Goal: Task Accomplishment & Management: Manage account settings

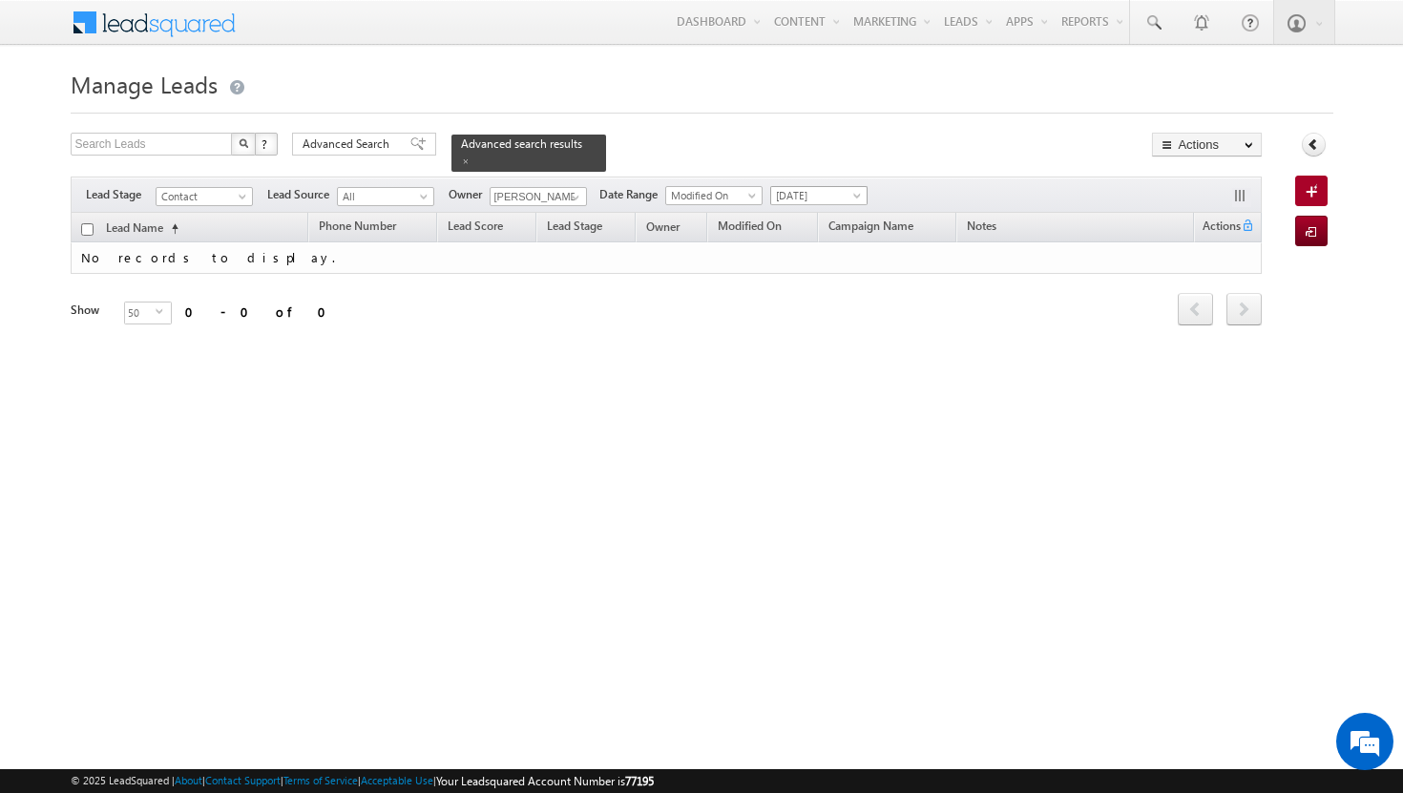
click at [859, 192] on span at bounding box center [858, 199] width 15 height 15
click at [837, 203] on link "All Time" at bounding box center [822, 205] width 96 height 17
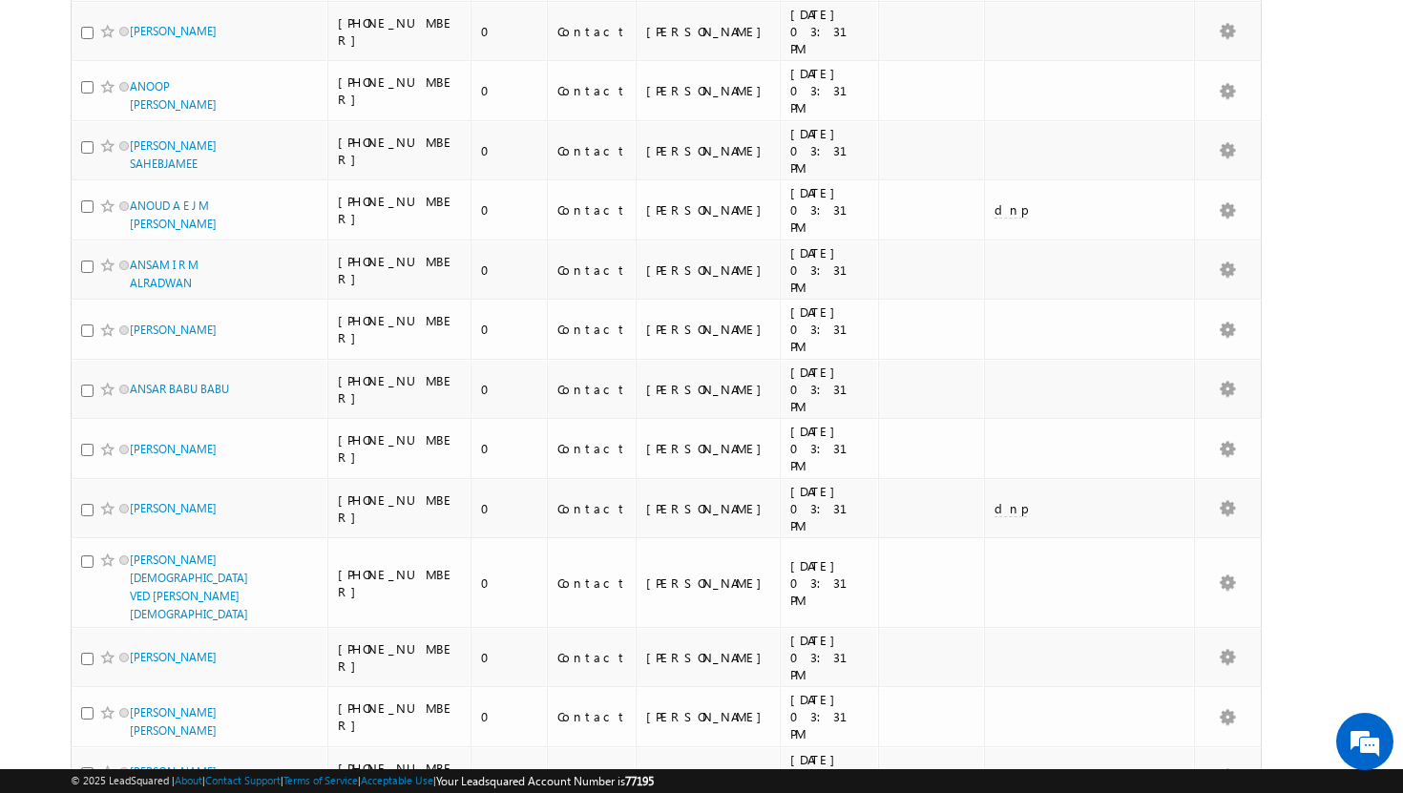
scroll to position [2099, 0]
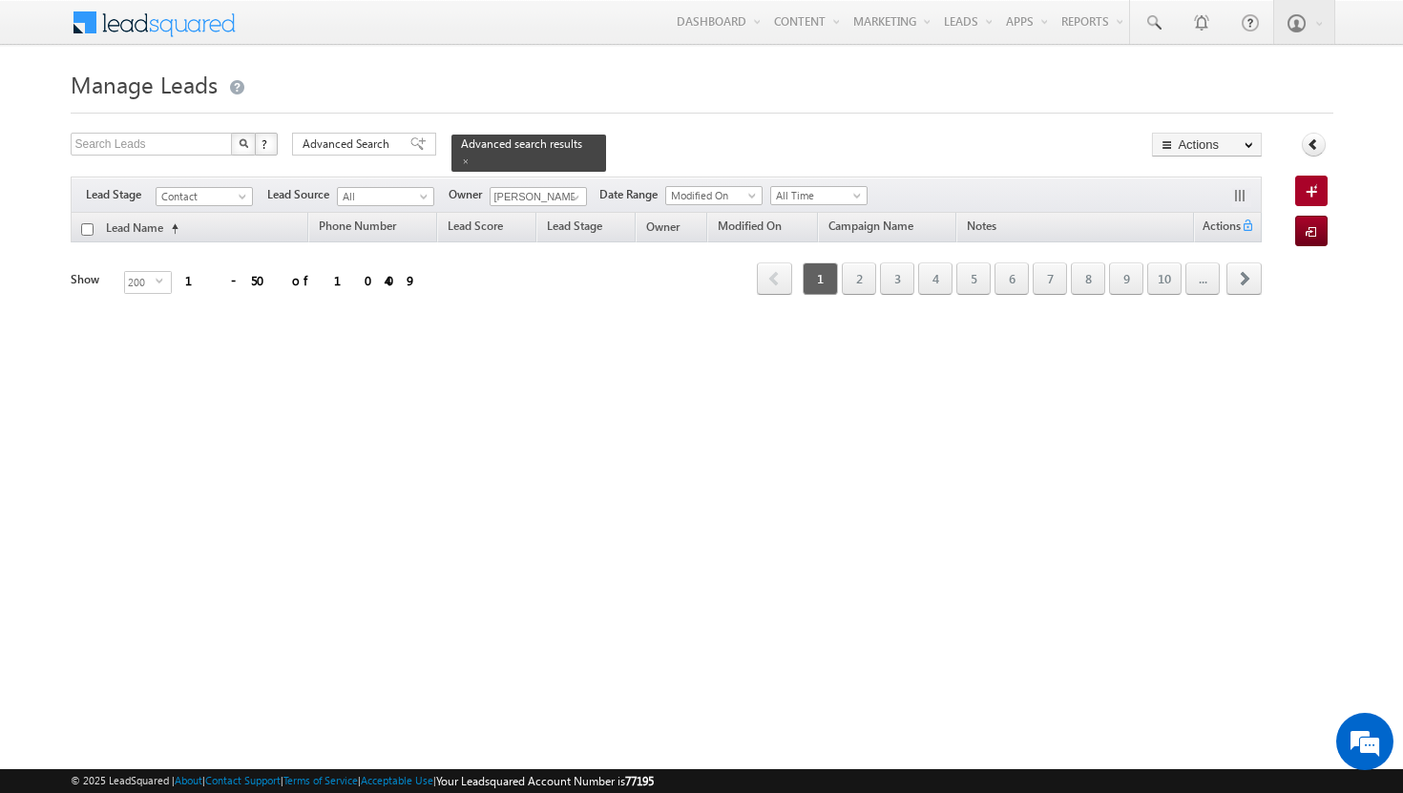
scroll to position [0, 0]
click at [859, 270] on link "2" at bounding box center [859, 278] width 34 height 32
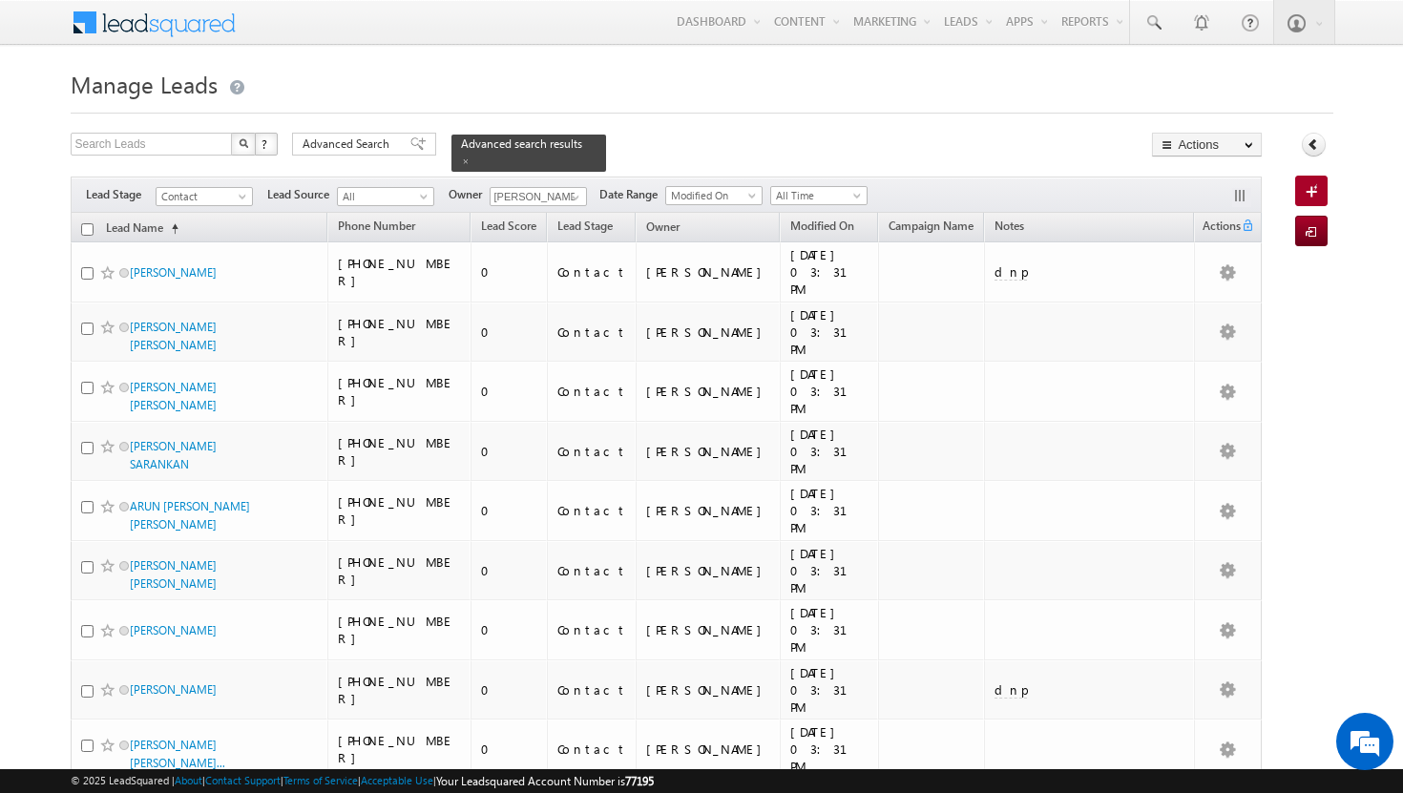
click at [86, 223] on input "checkbox" at bounding box center [87, 229] width 12 height 12
checkbox input "true"
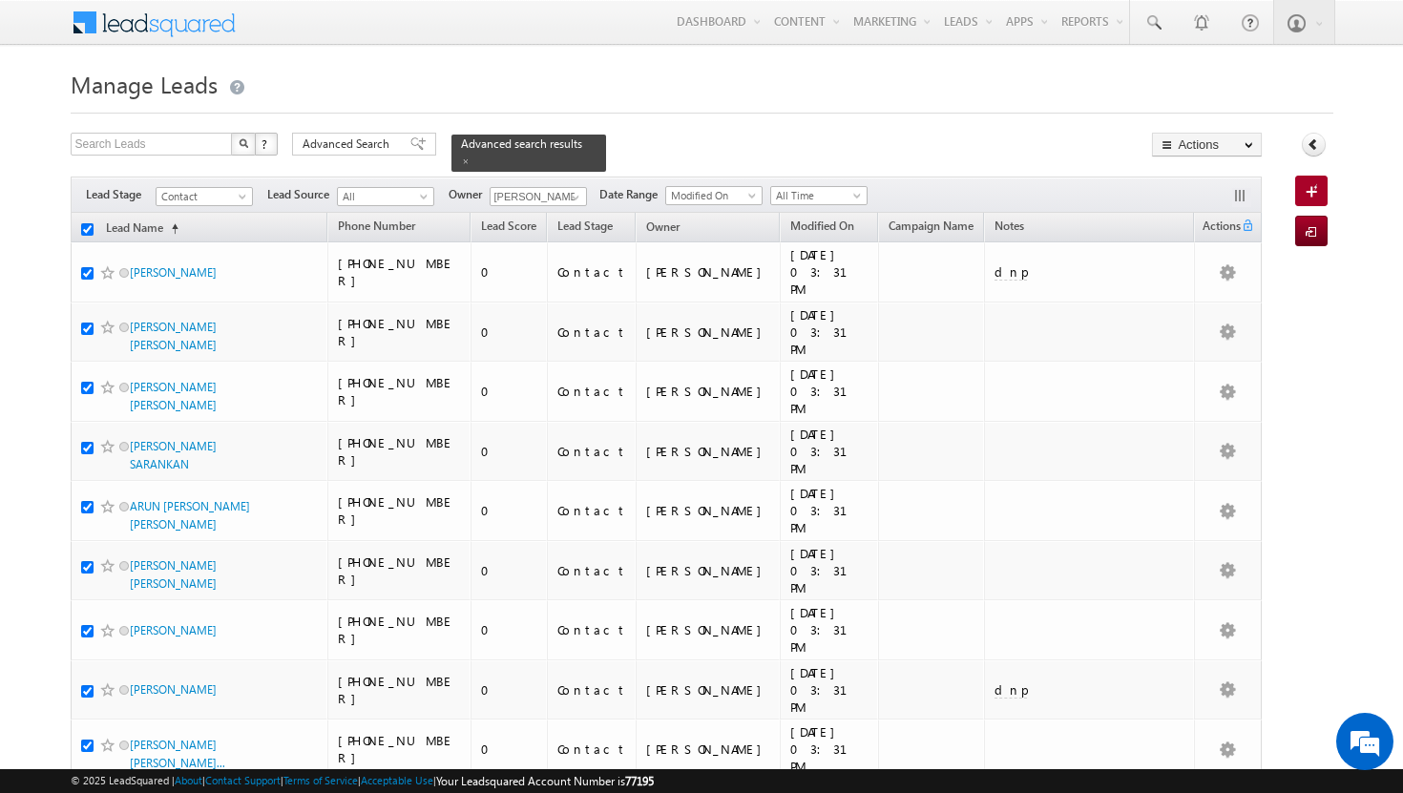
checkbox input "true"
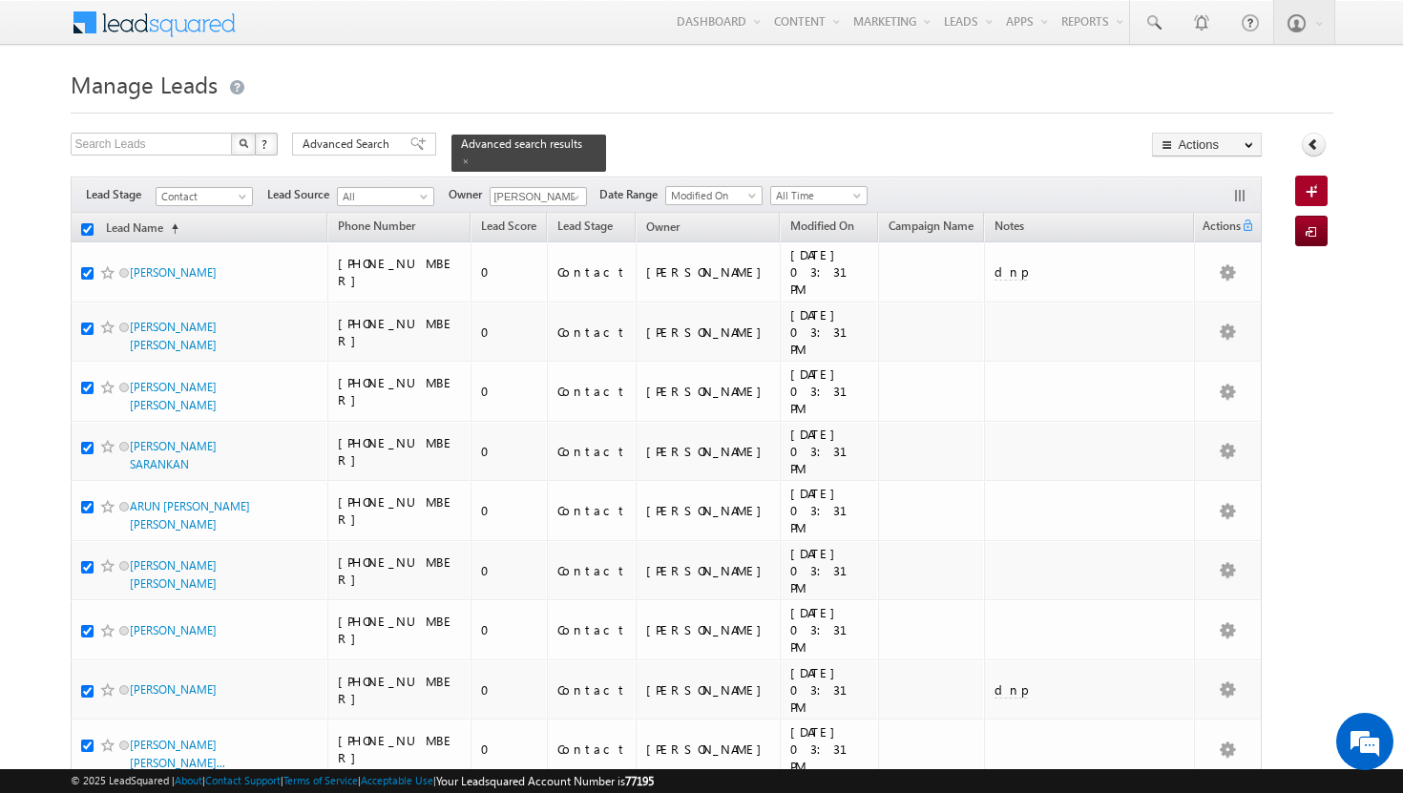
checkbox input "true"
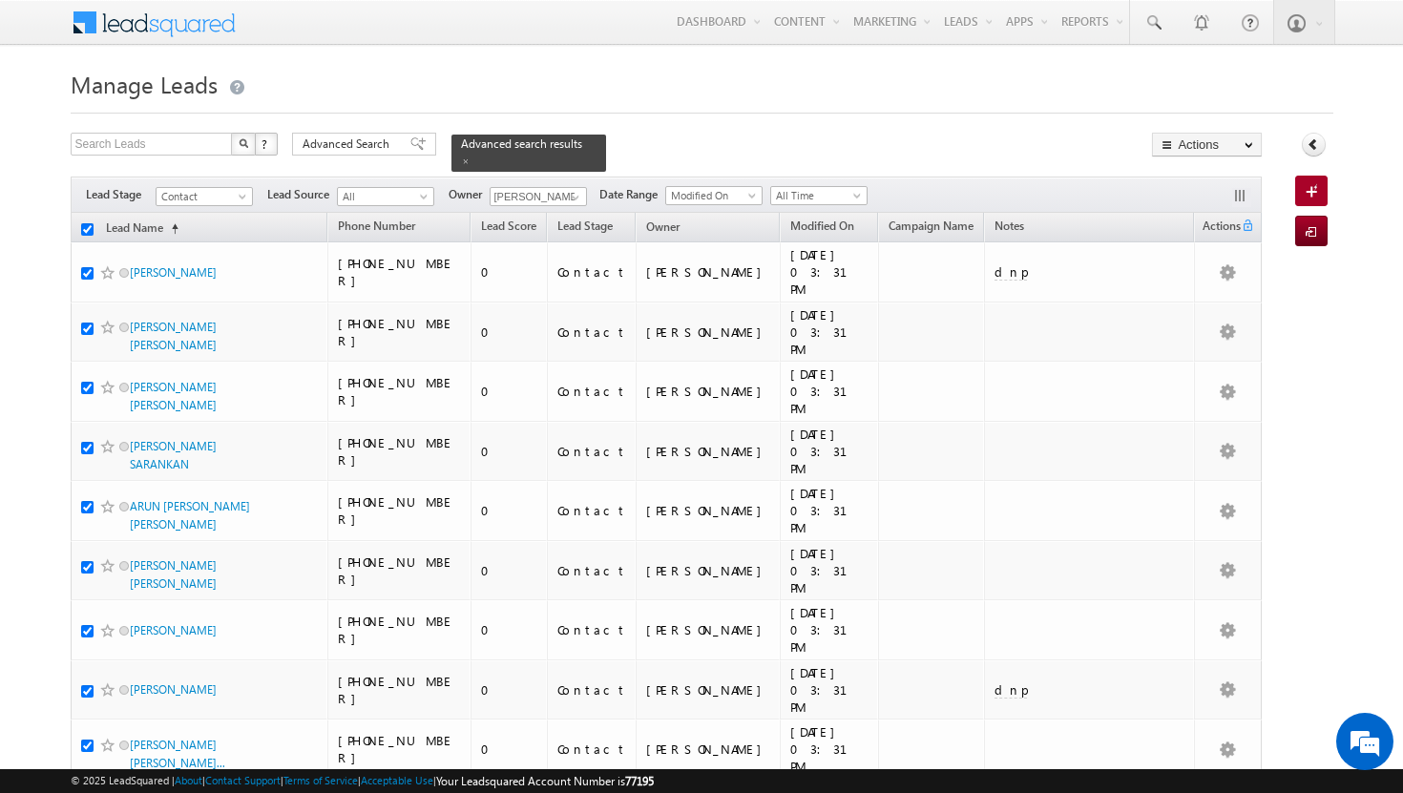
checkbox input "true"
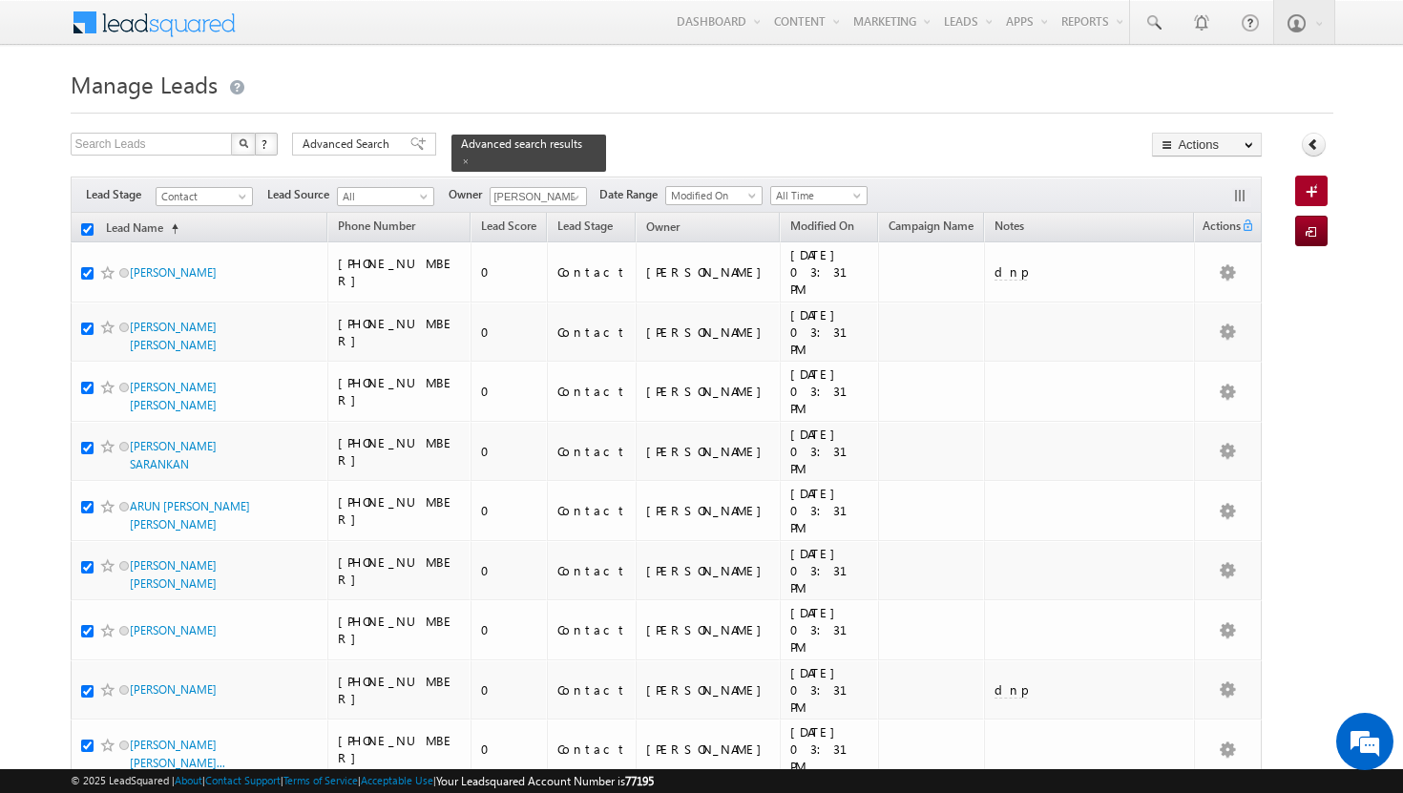
checkbox input "true"
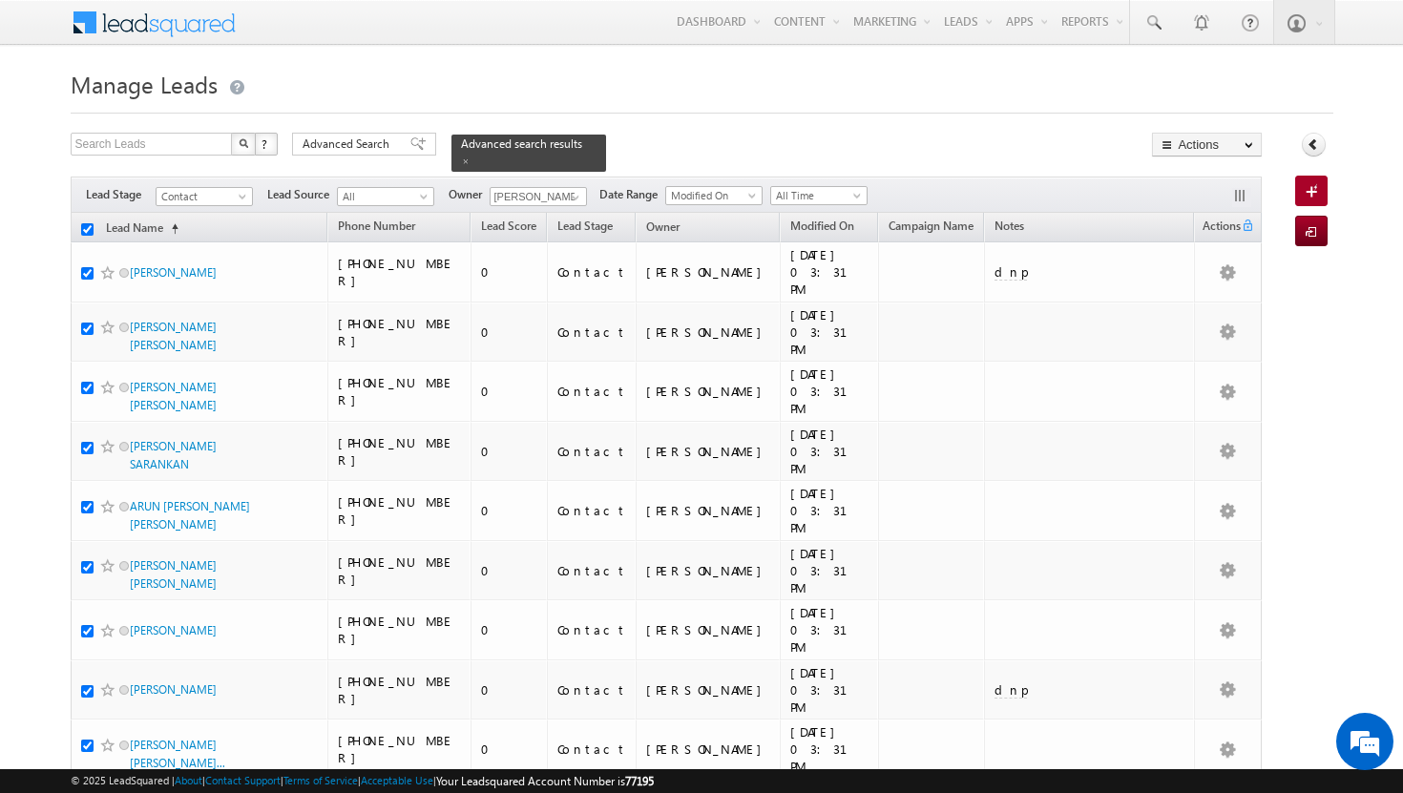
checkbox input "true"
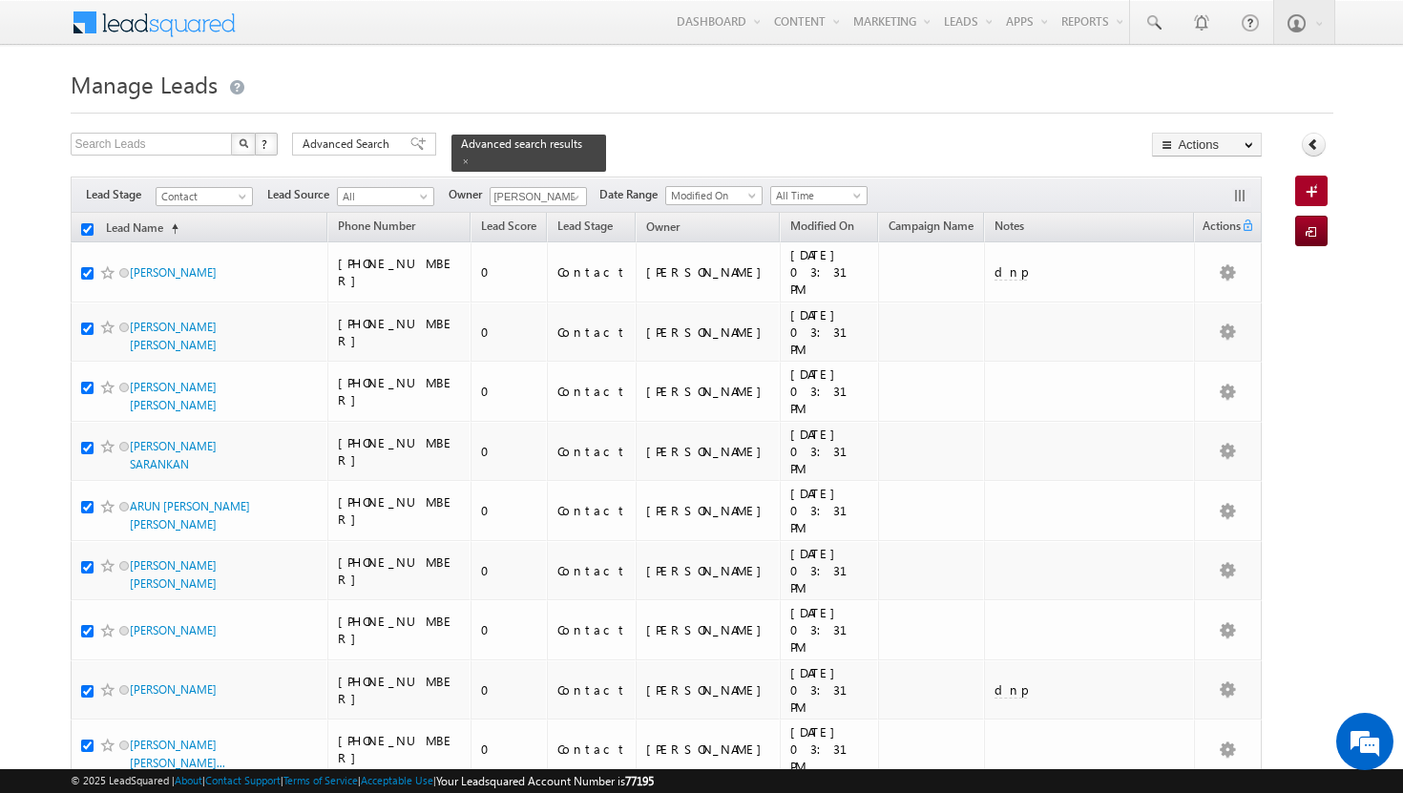
checkbox input "true"
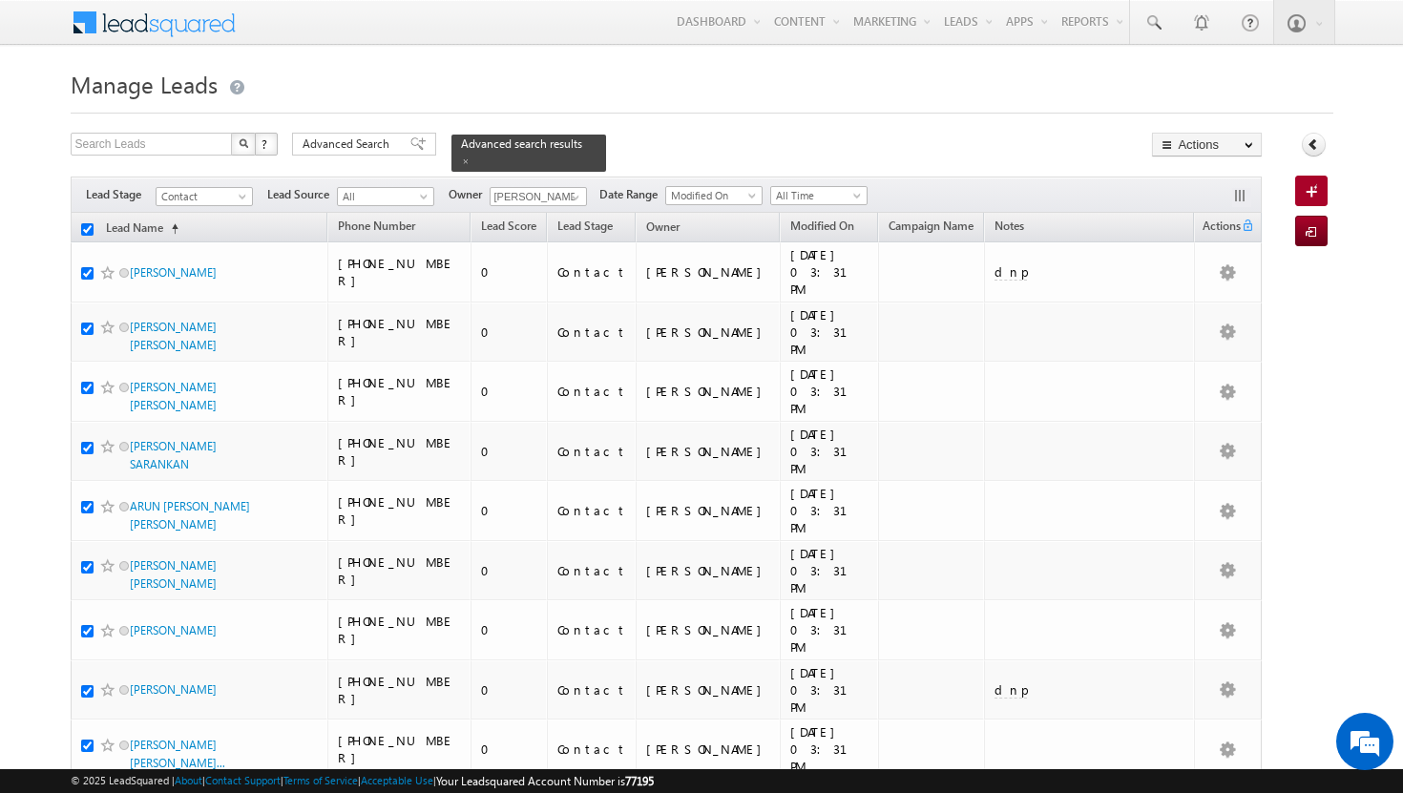
checkbox input "true"
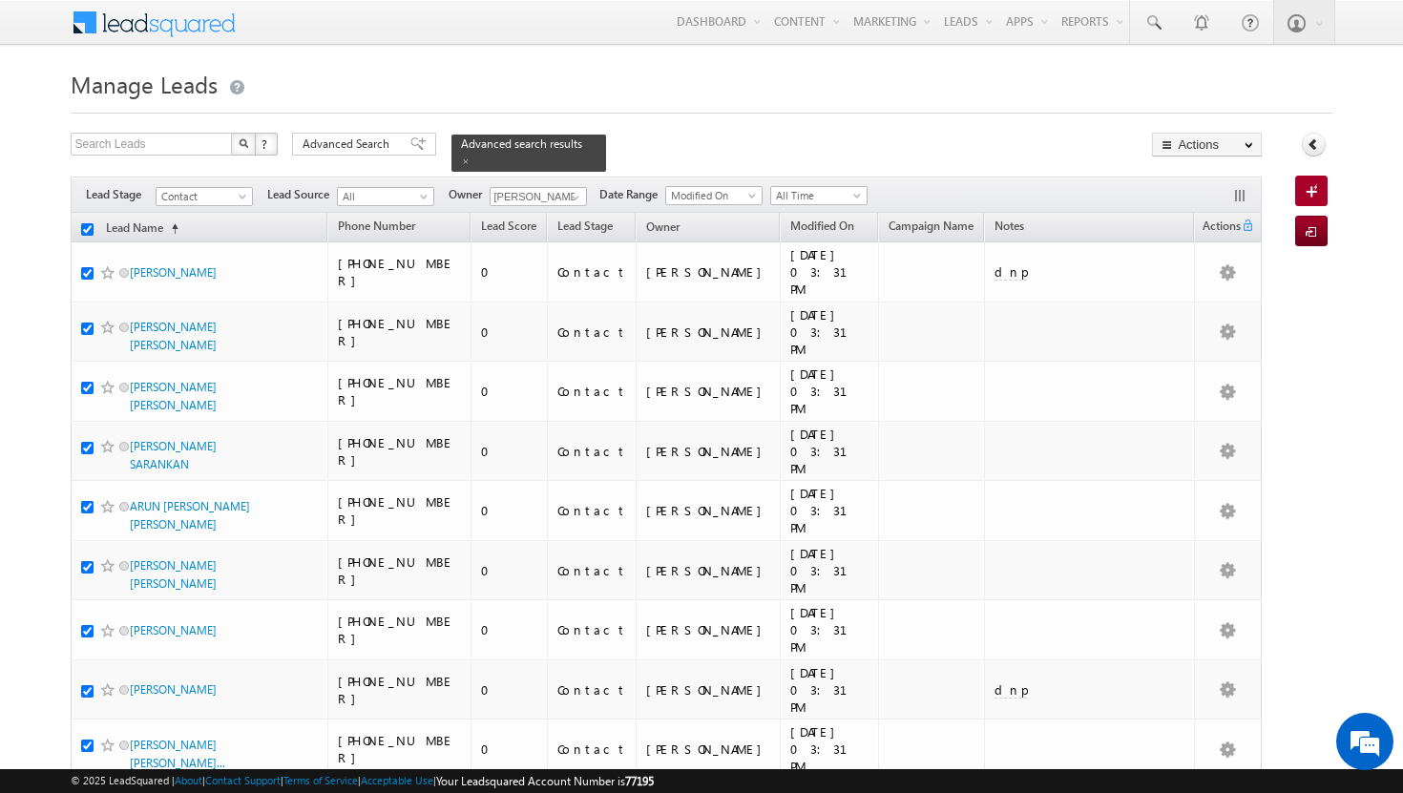
checkbox input "true"
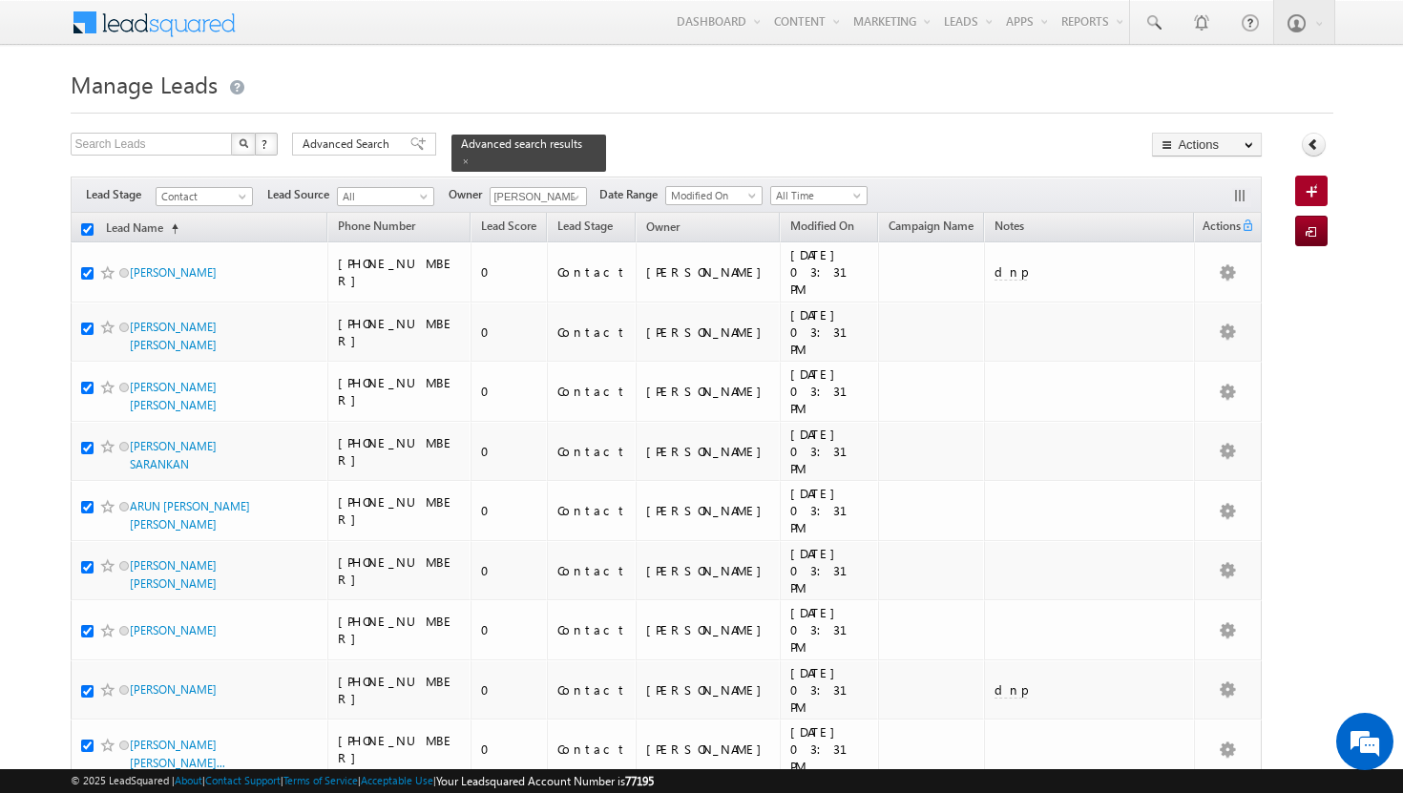
checkbox input "true"
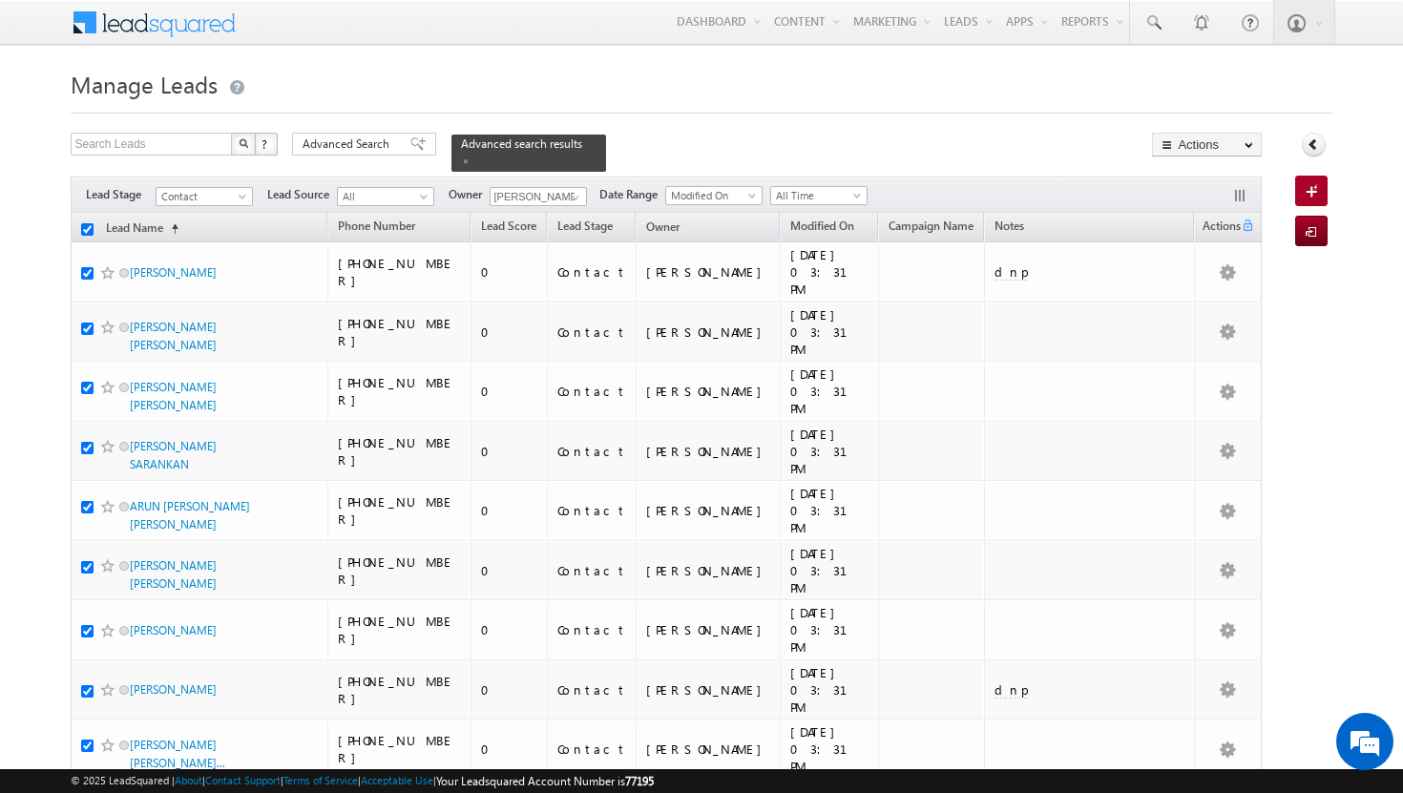
checkbox input "true"
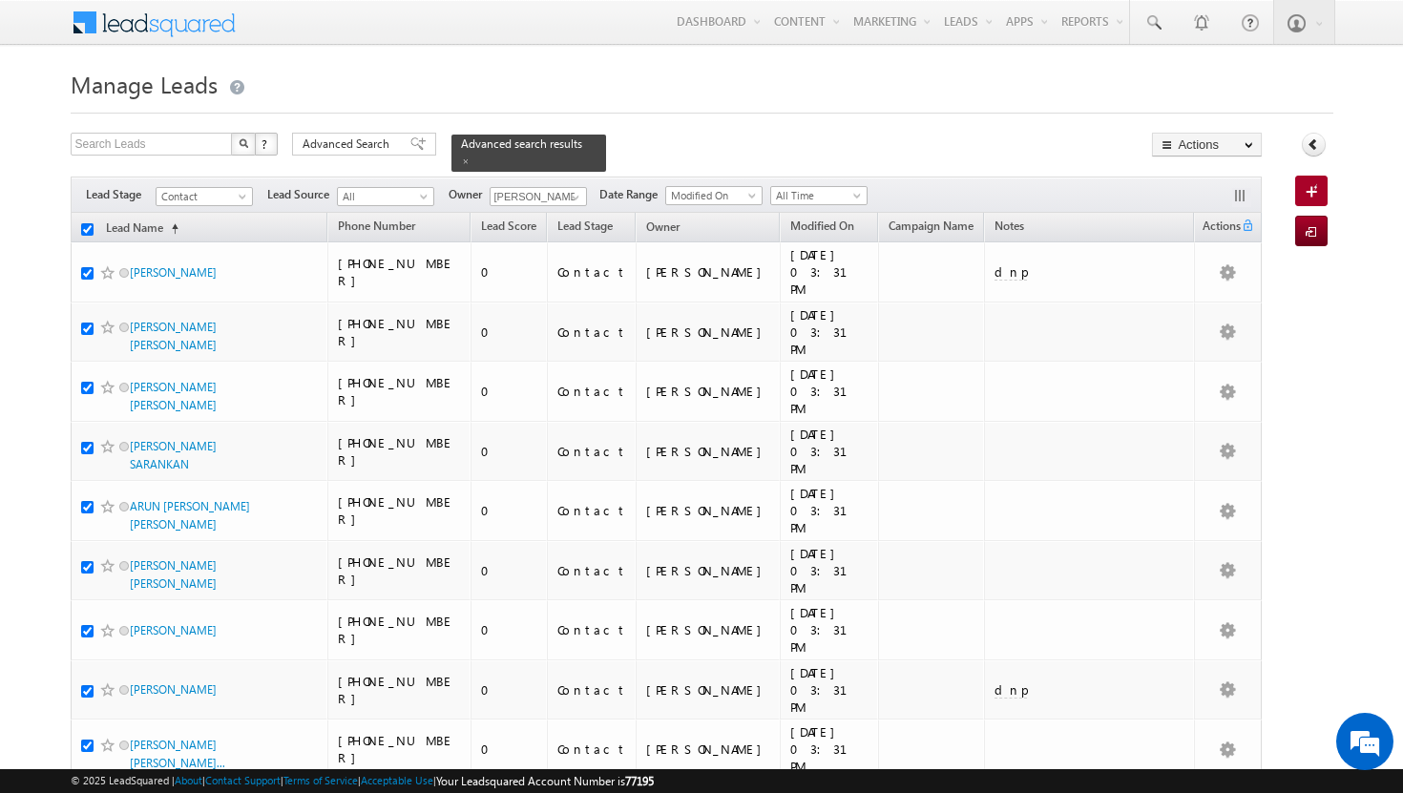
checkbox input "true"
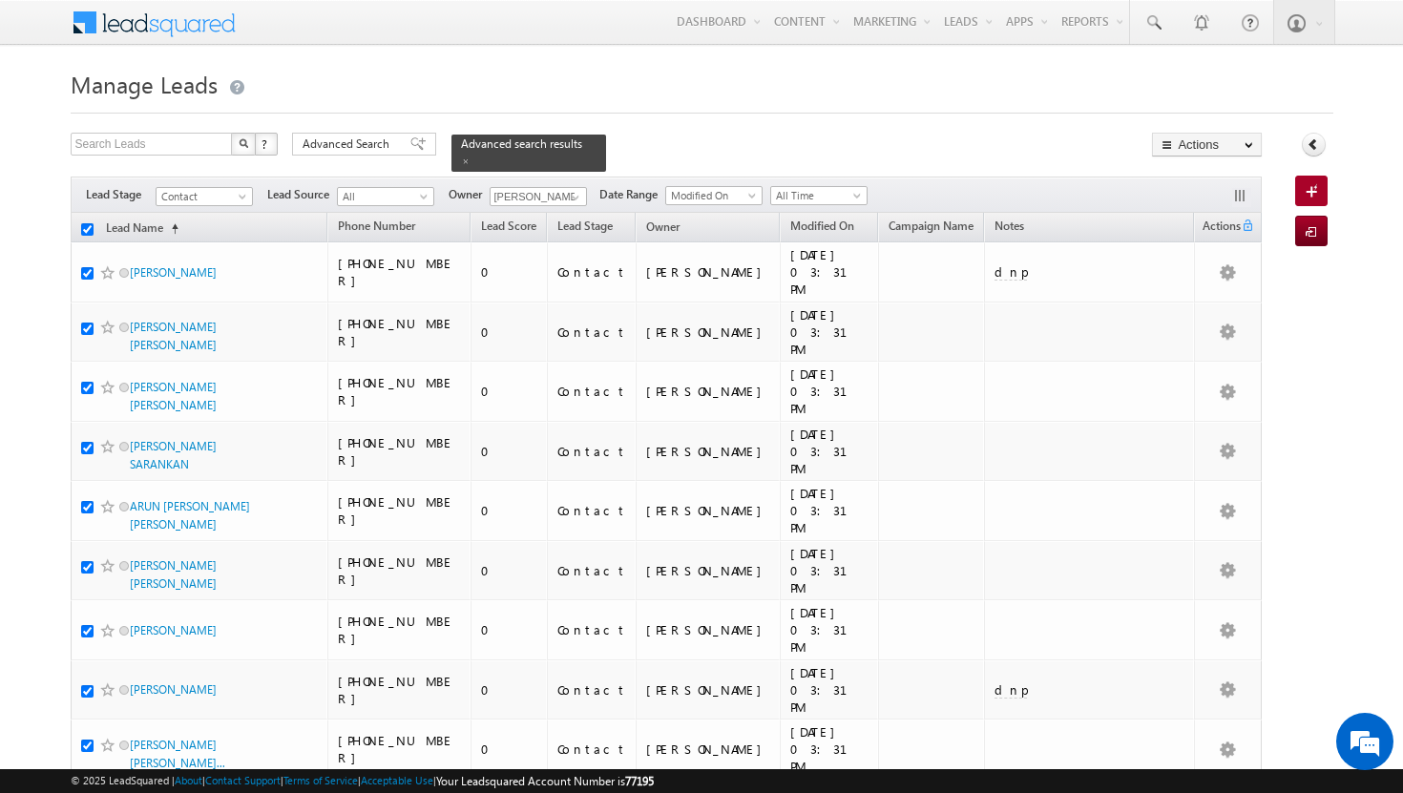
checkbox input "true"
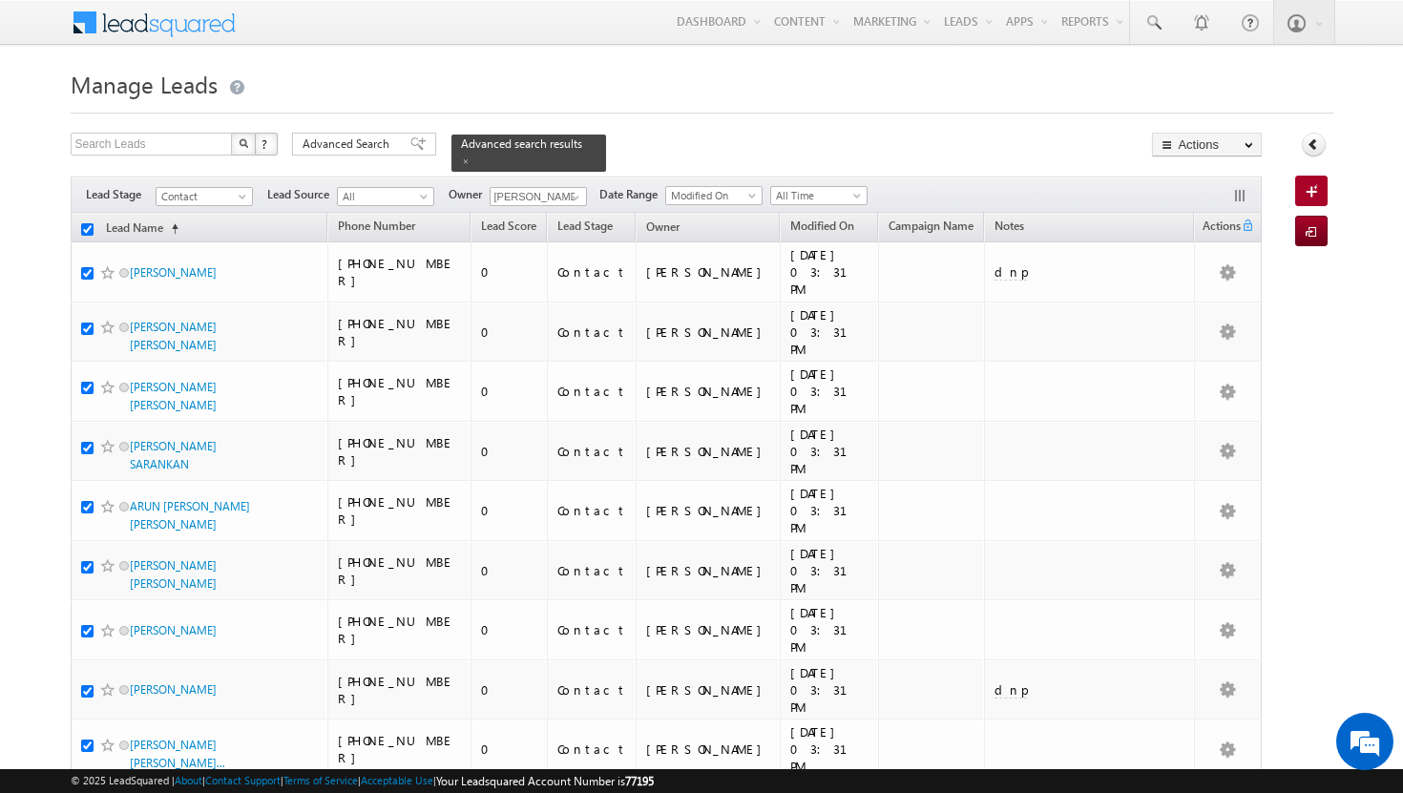
checkbox input "true"
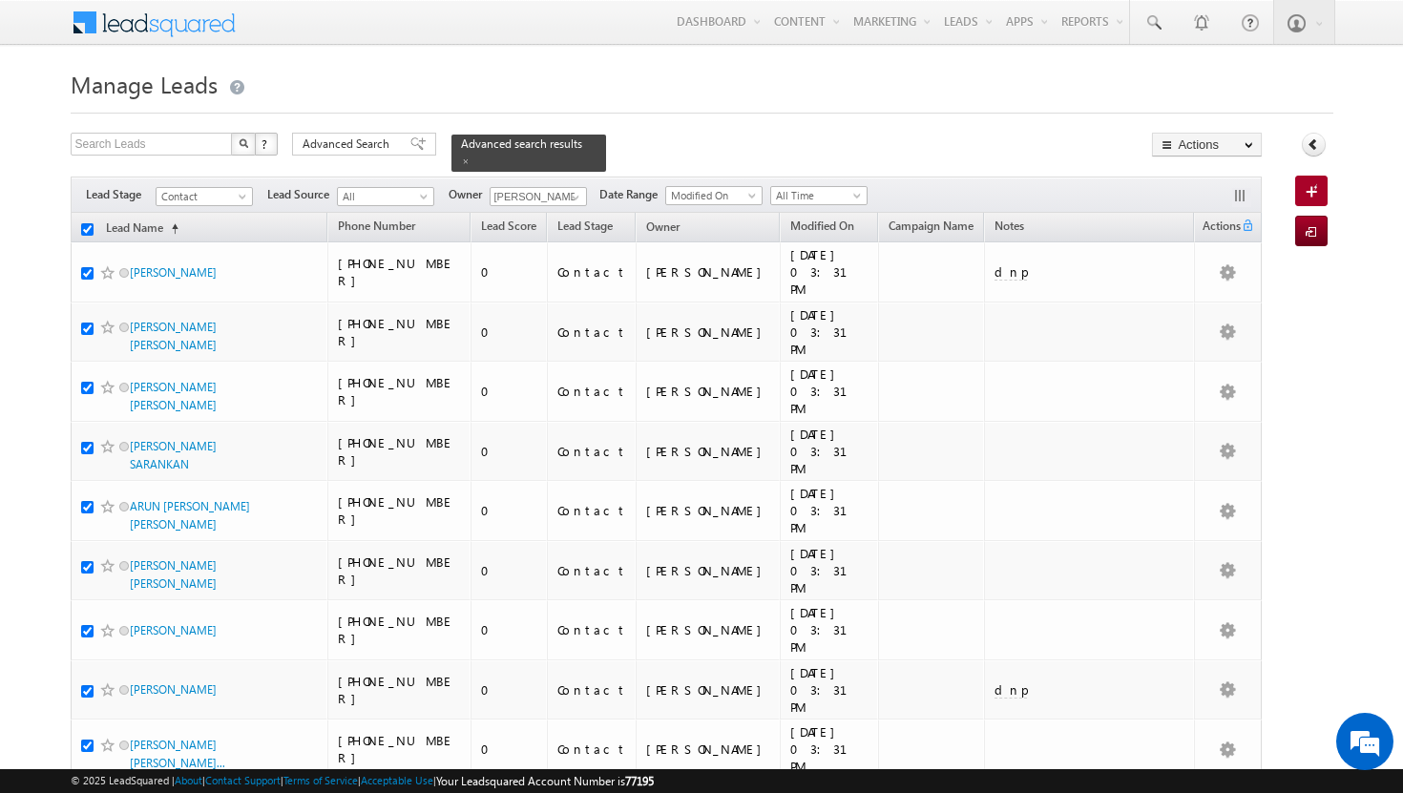
checkbox input "true"
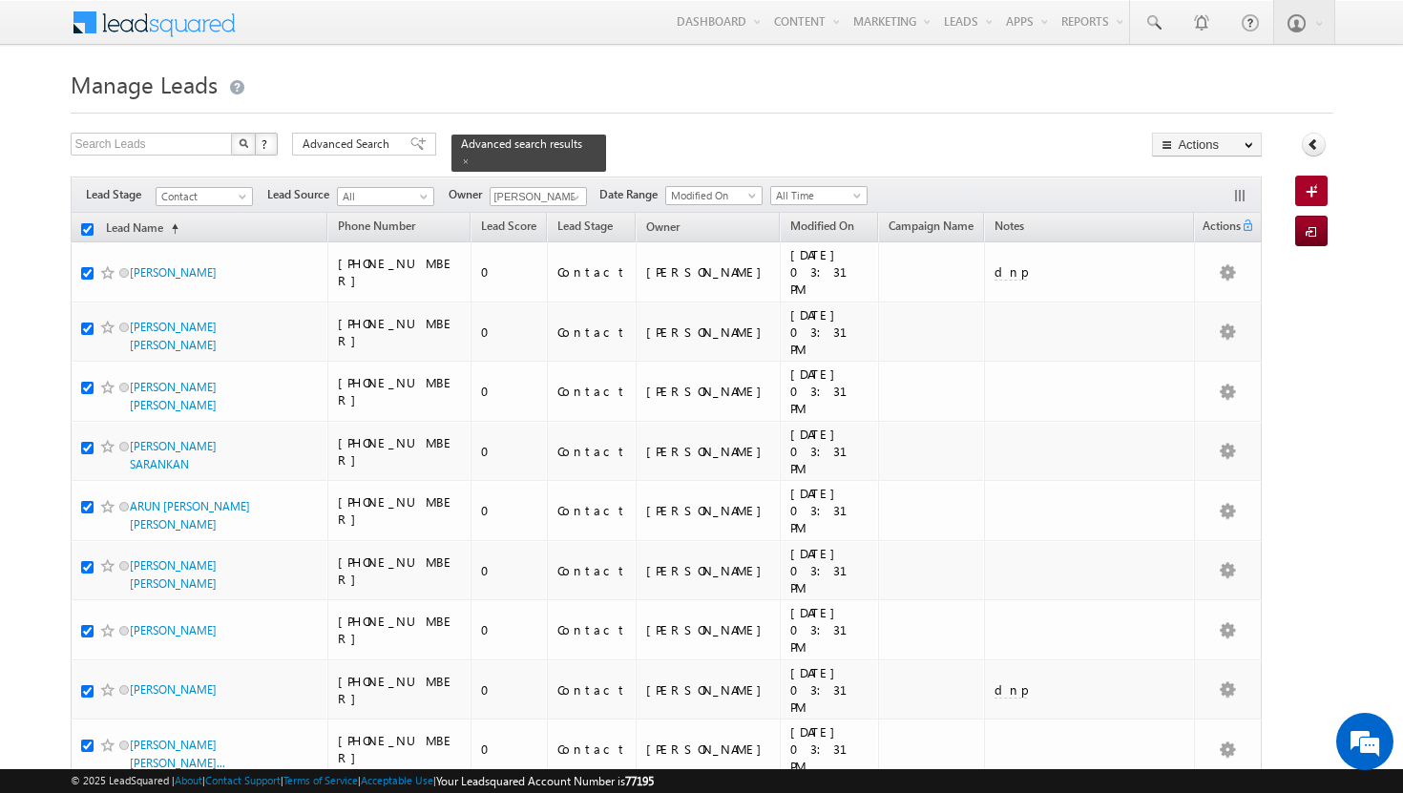
checkbox input "true"
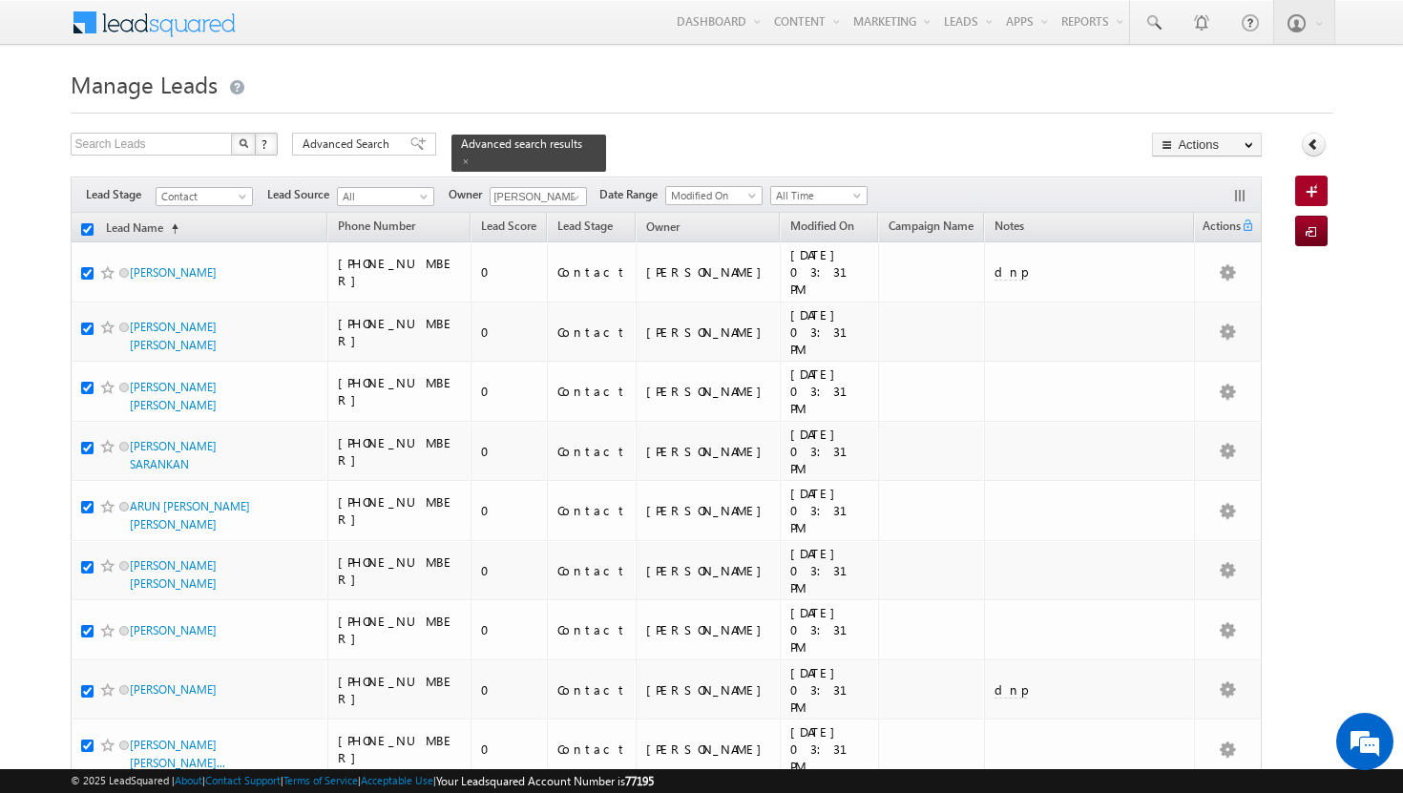
checkbox input "true"
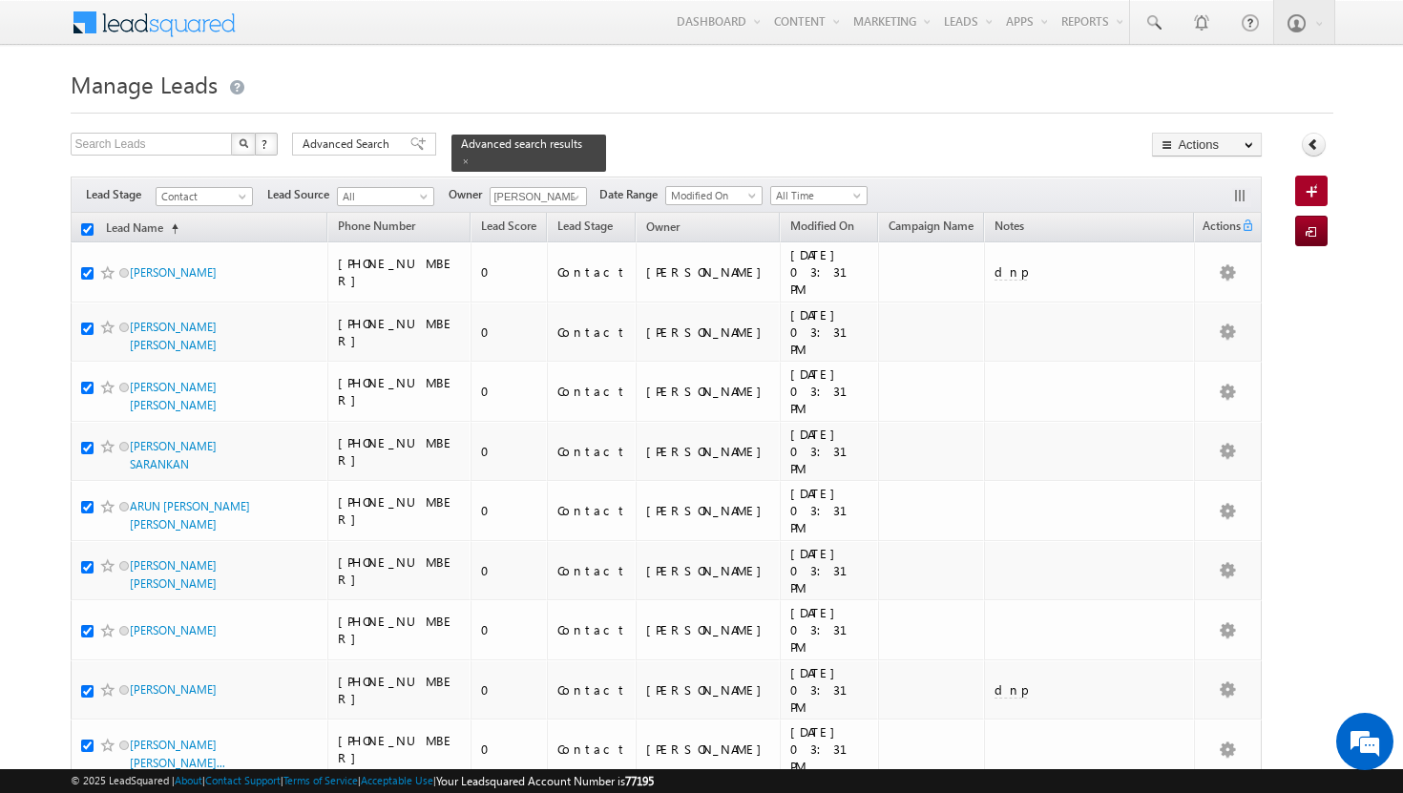
checkbox input "true"
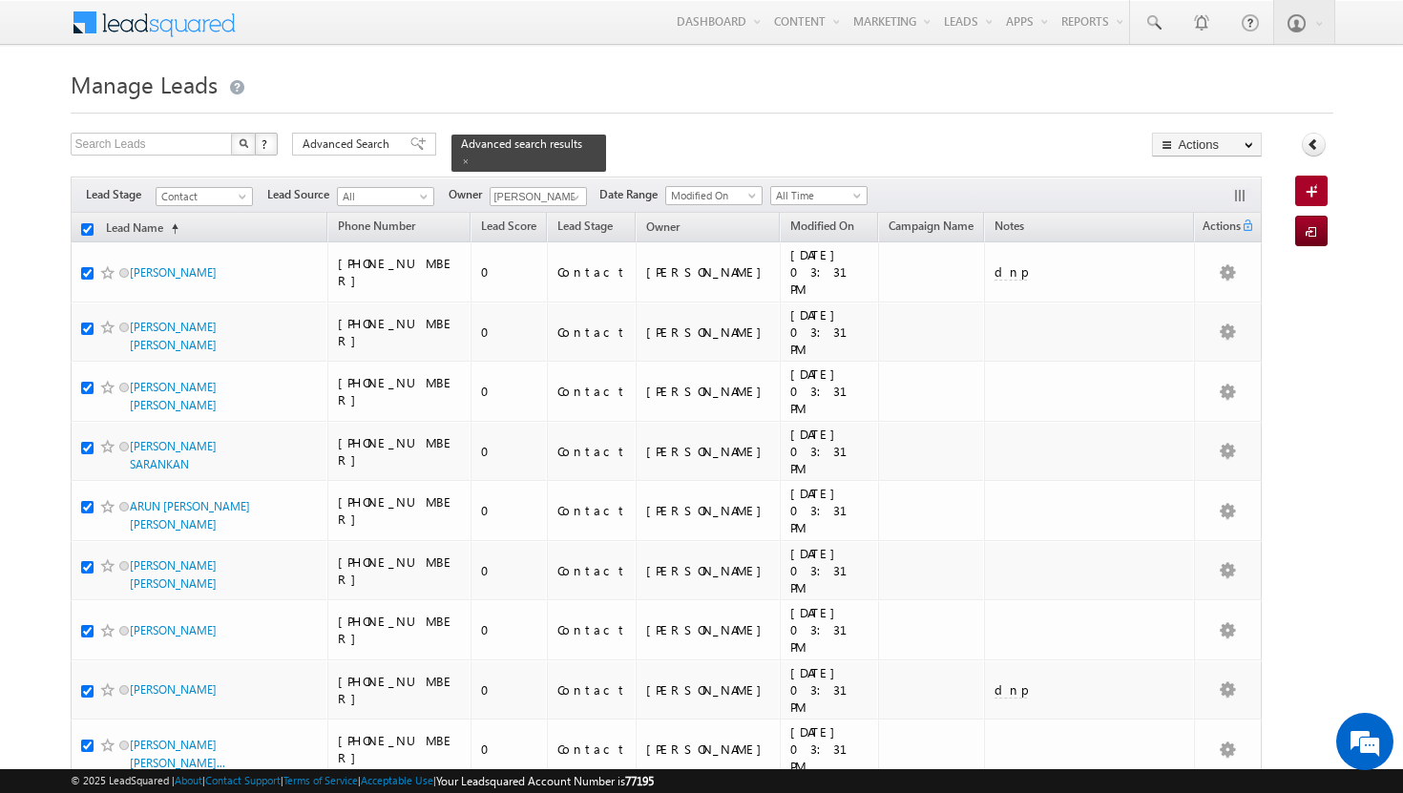
checkbox input "true"
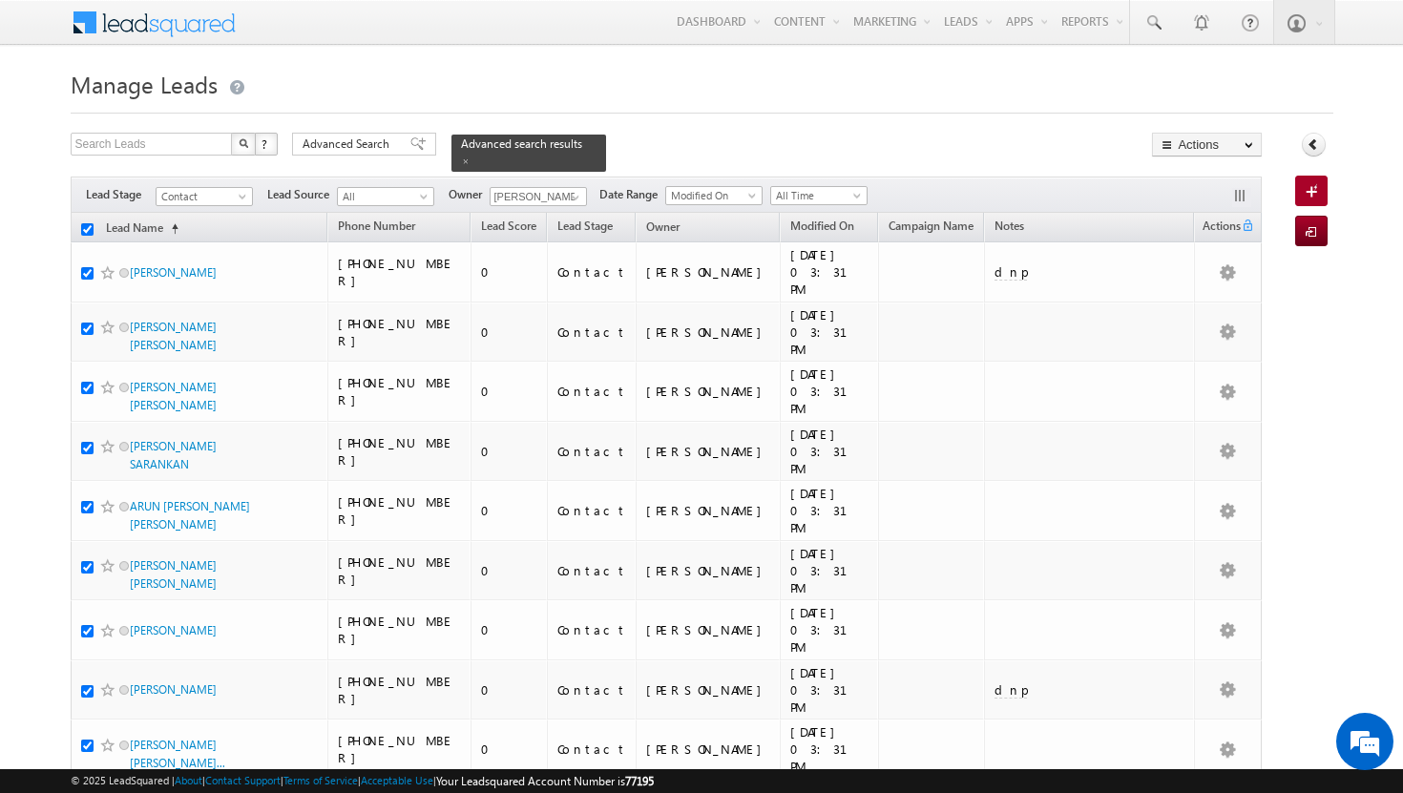
checkbox input "true"
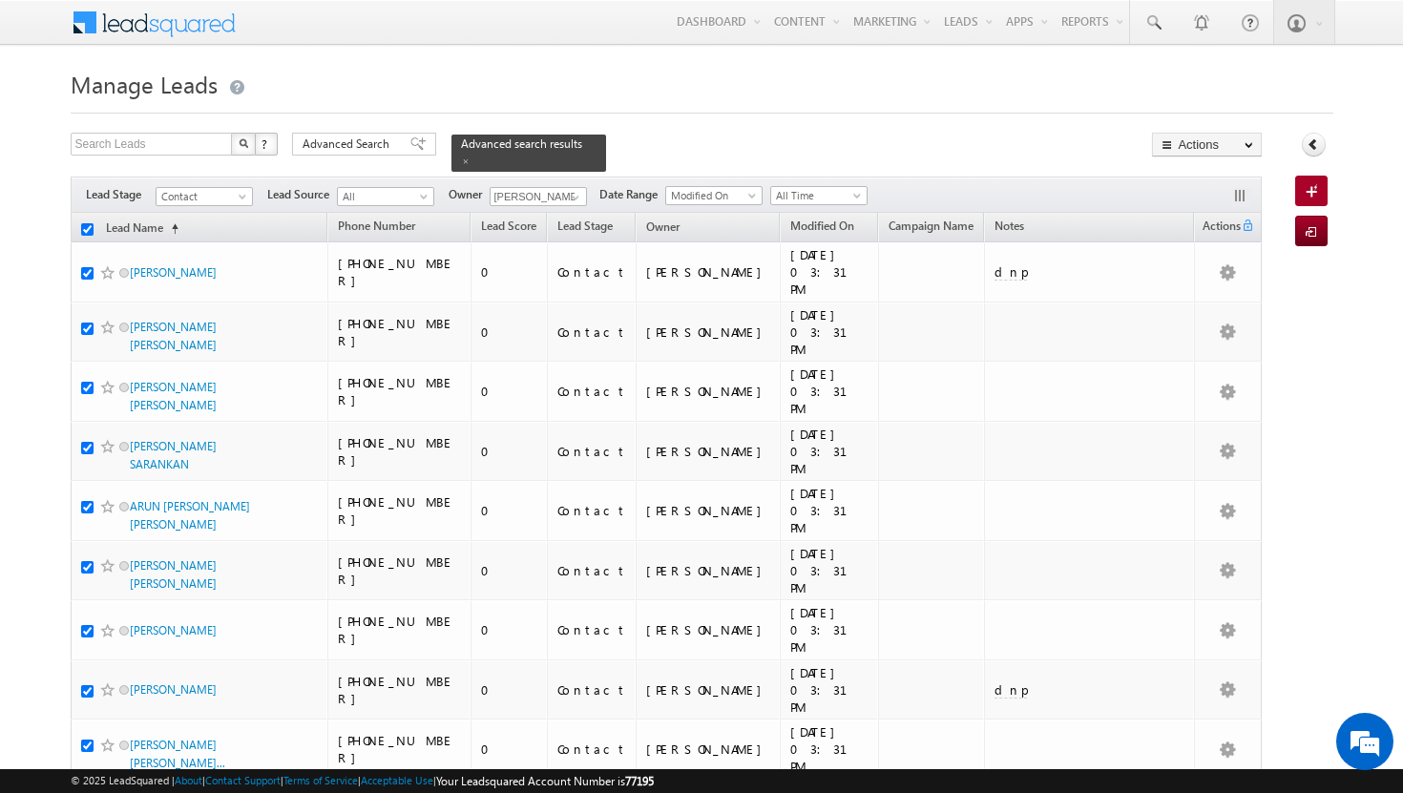
checkbox input "true"
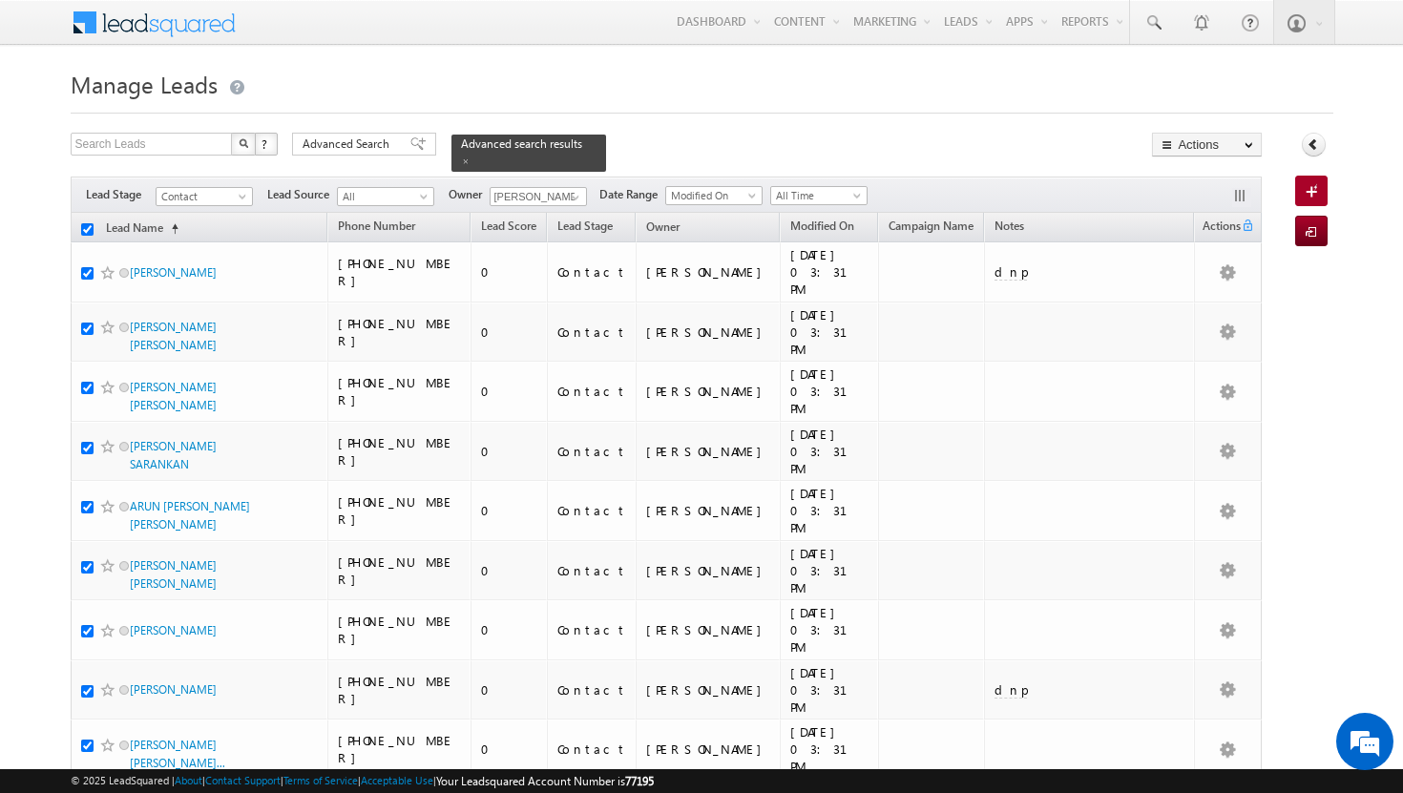
checkbox input "true"
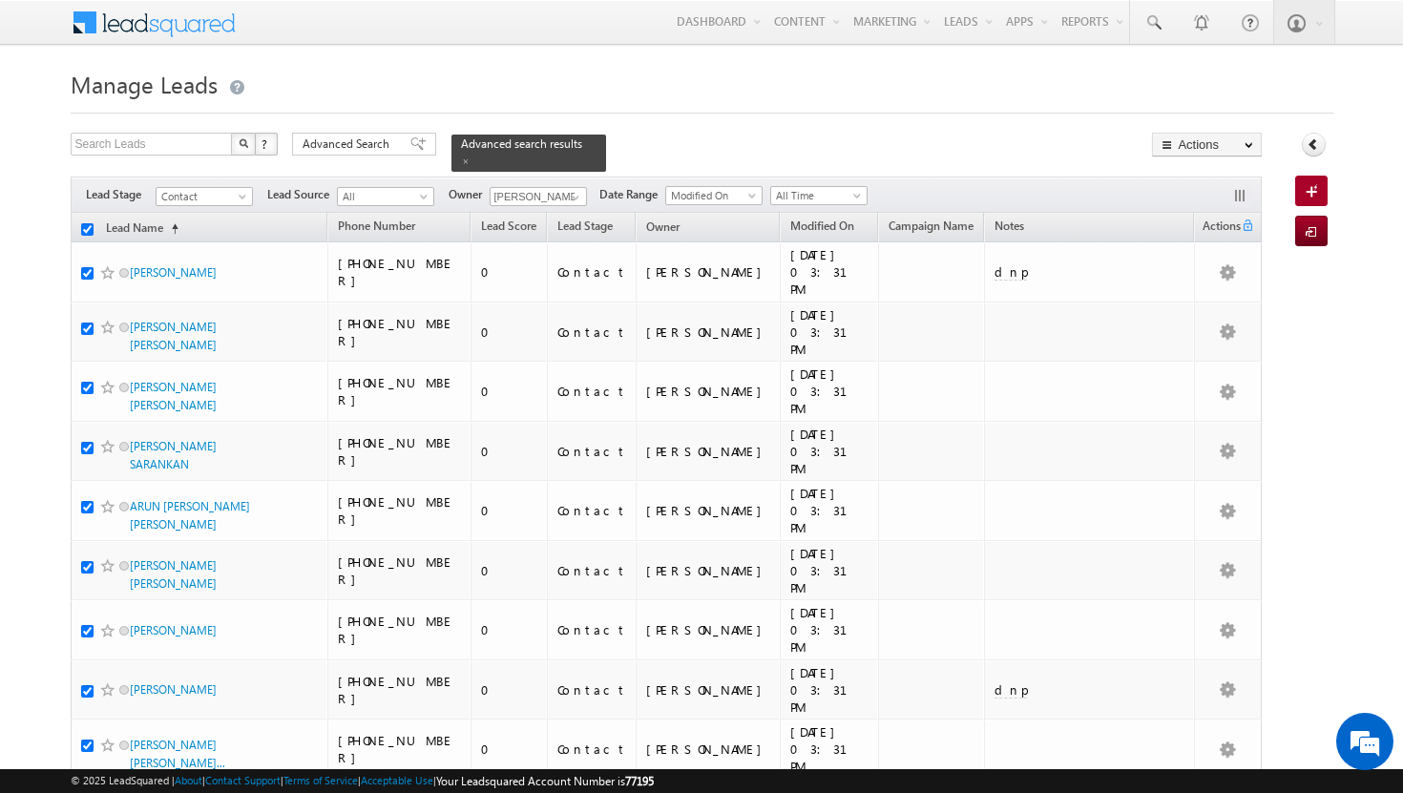
checkbox input "true"
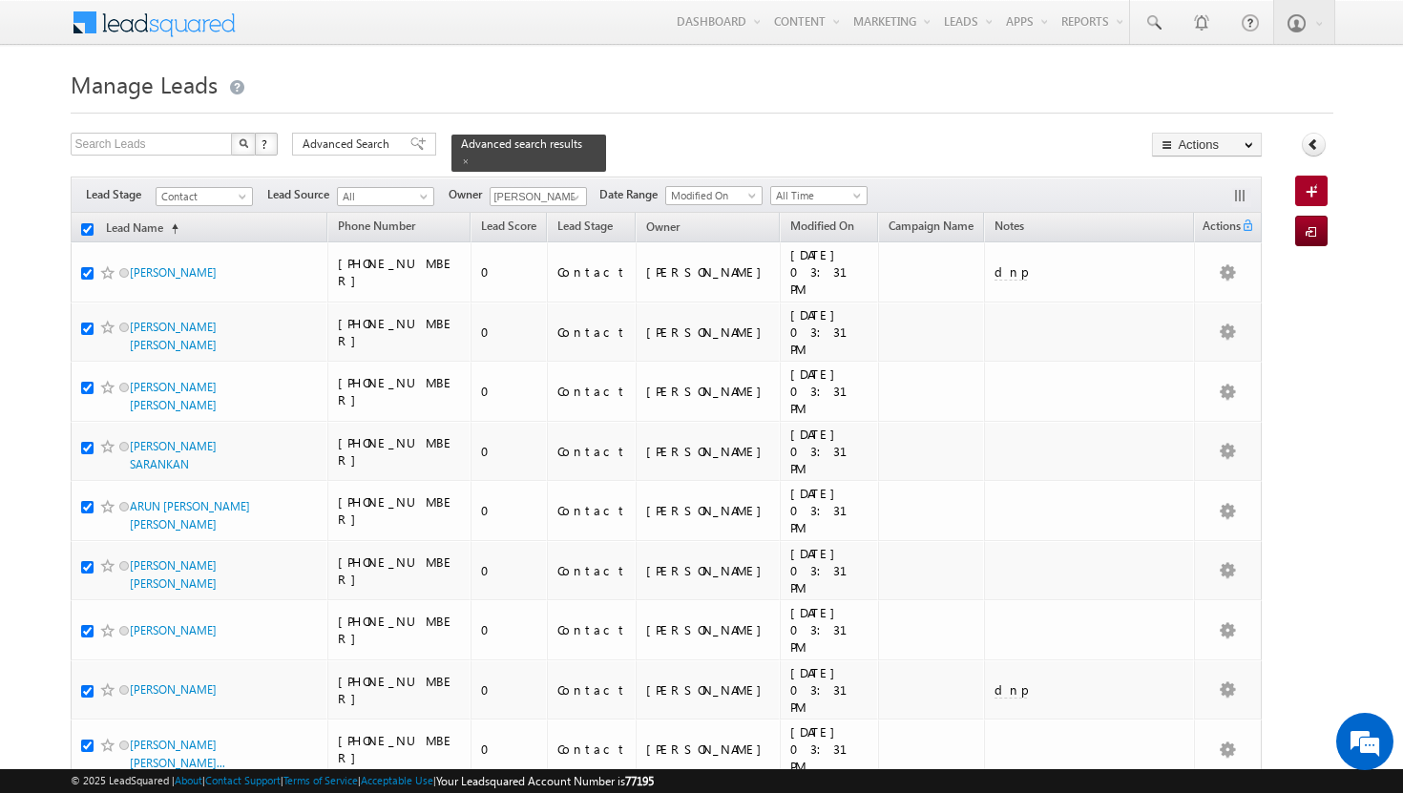
checkbox input "true"
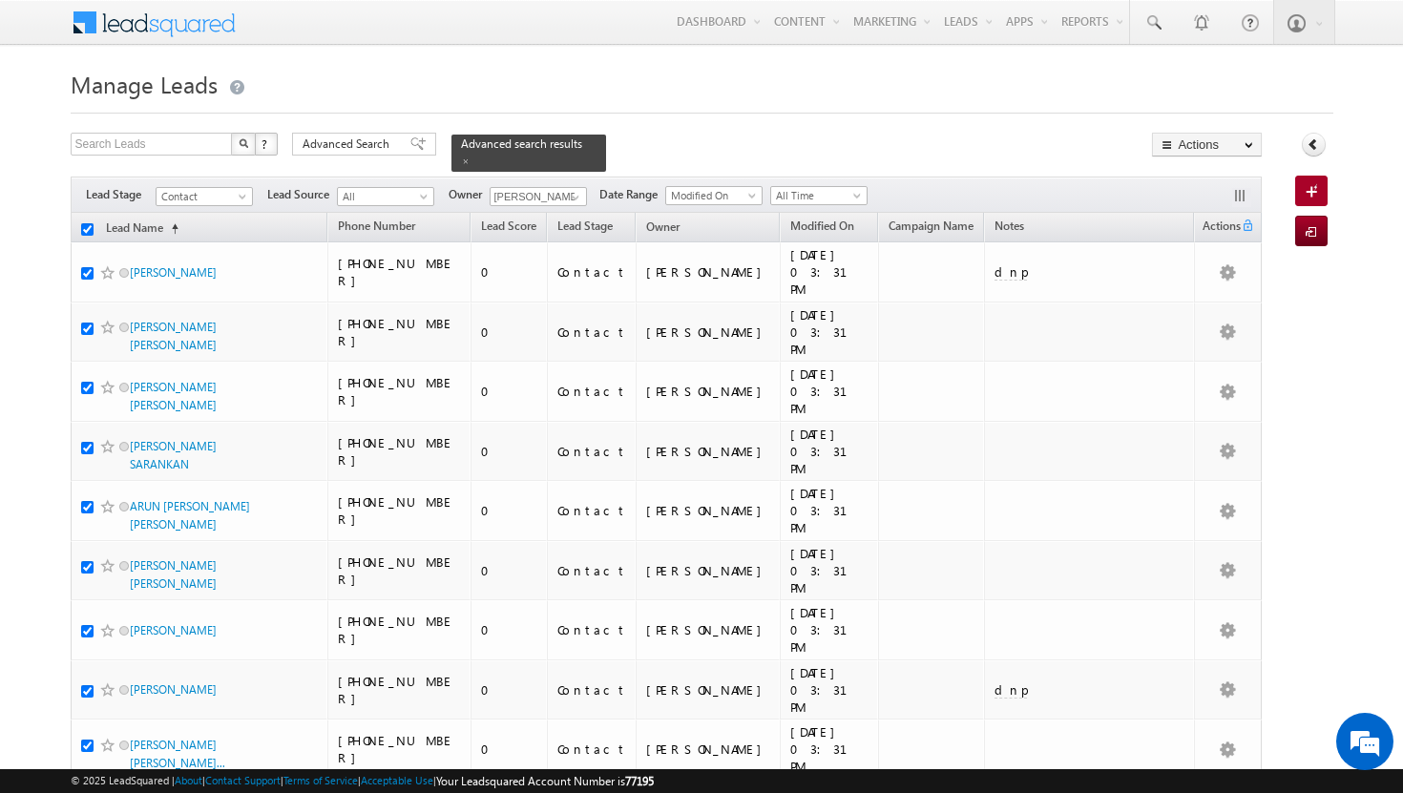
checkbox input "true"
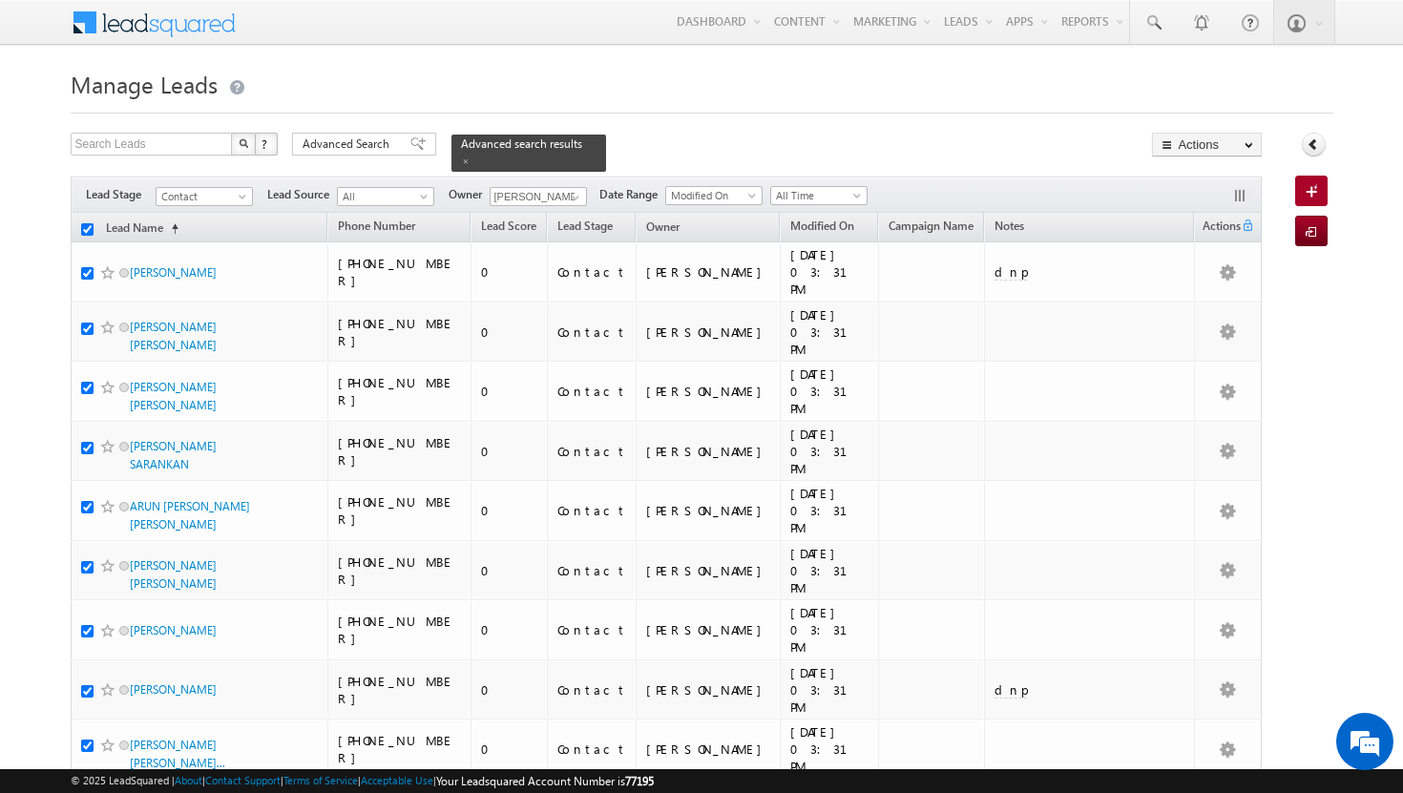
checkbox input "true"
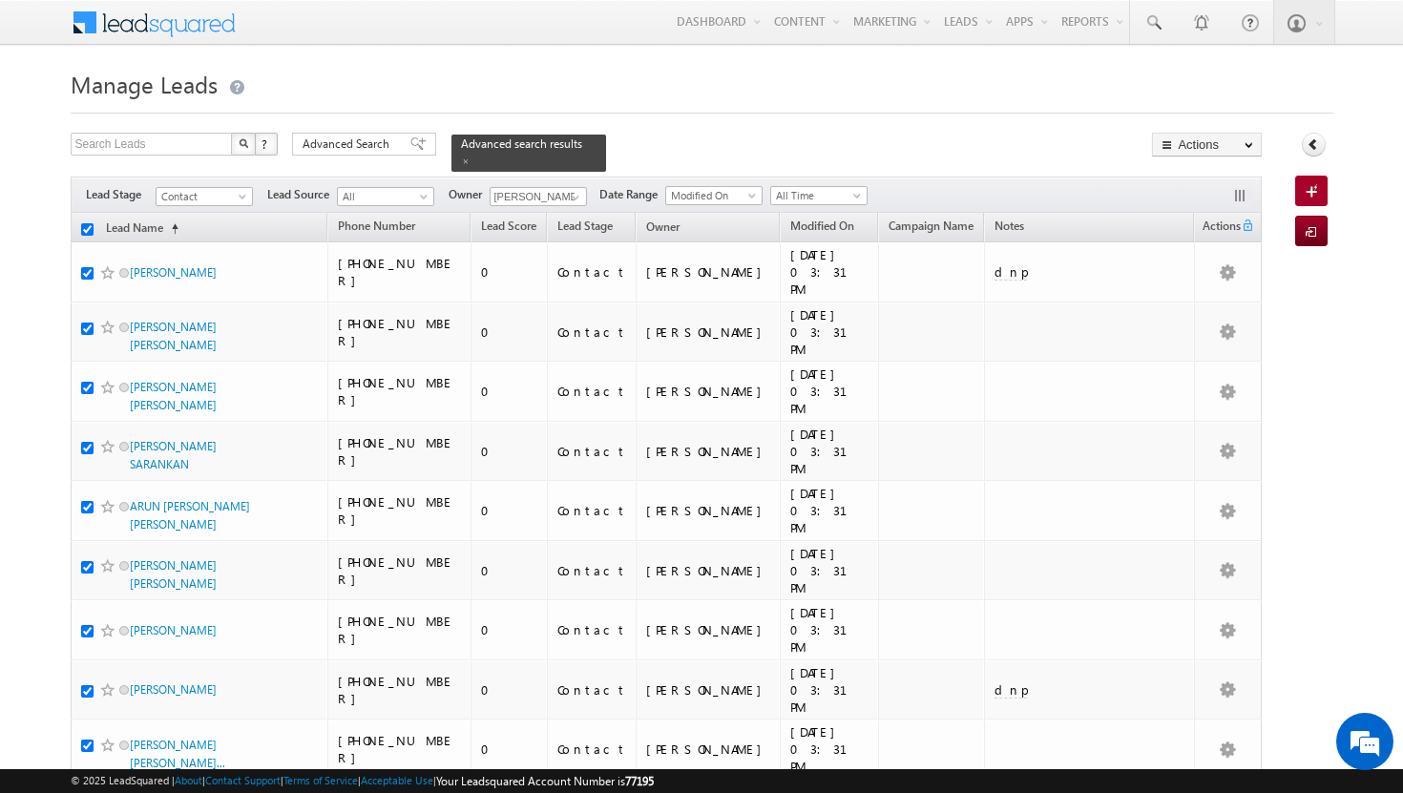
checkbox input "true"
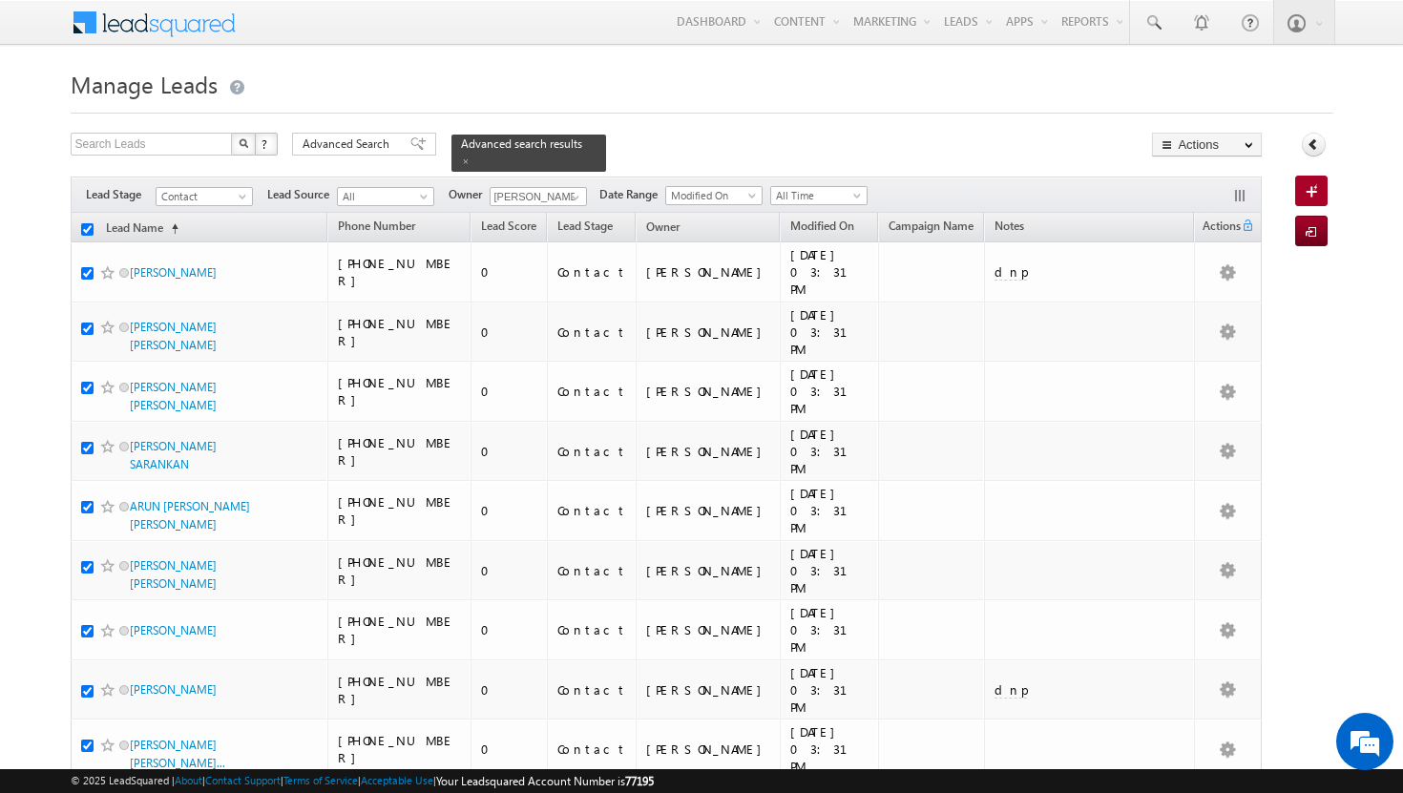
checkbox input "true"
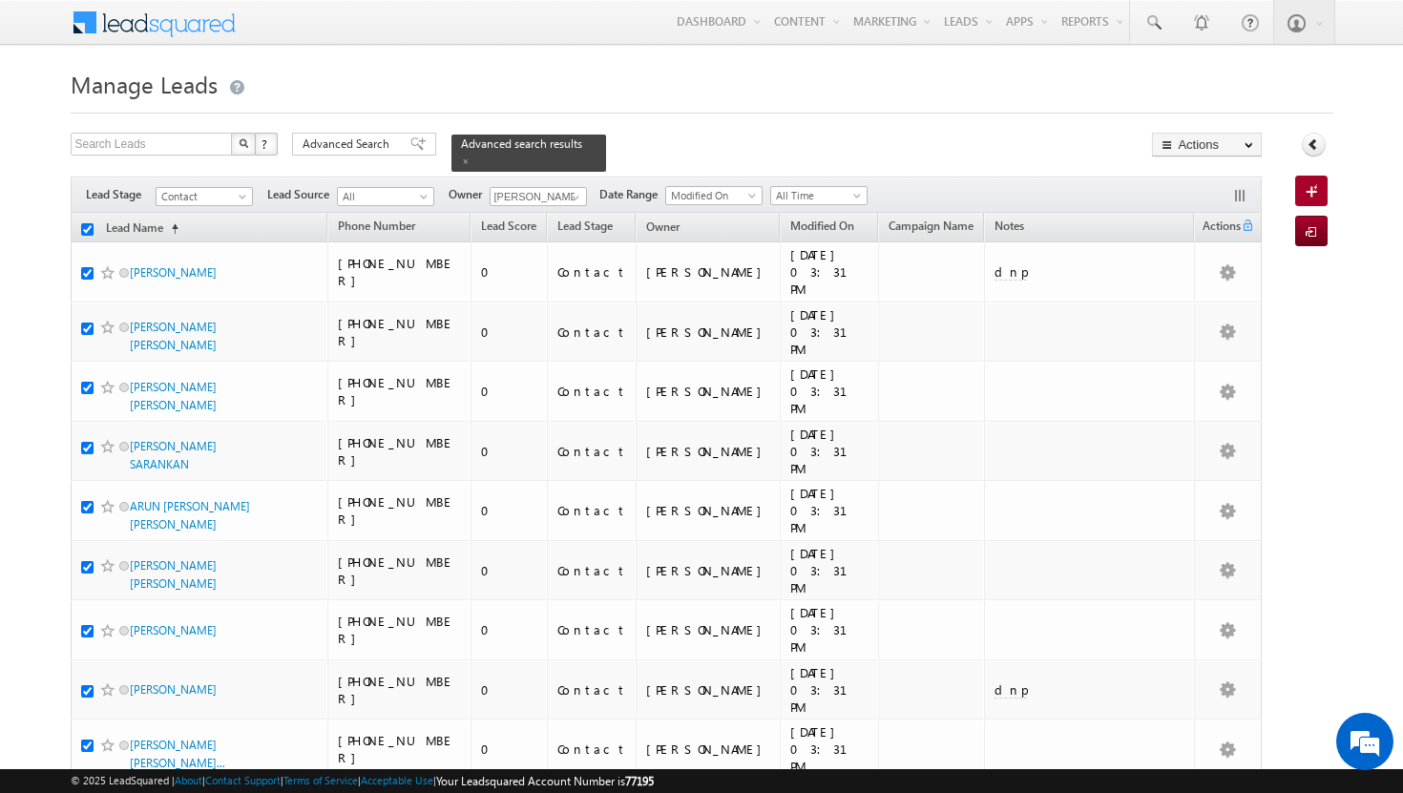
checkbox input "true"
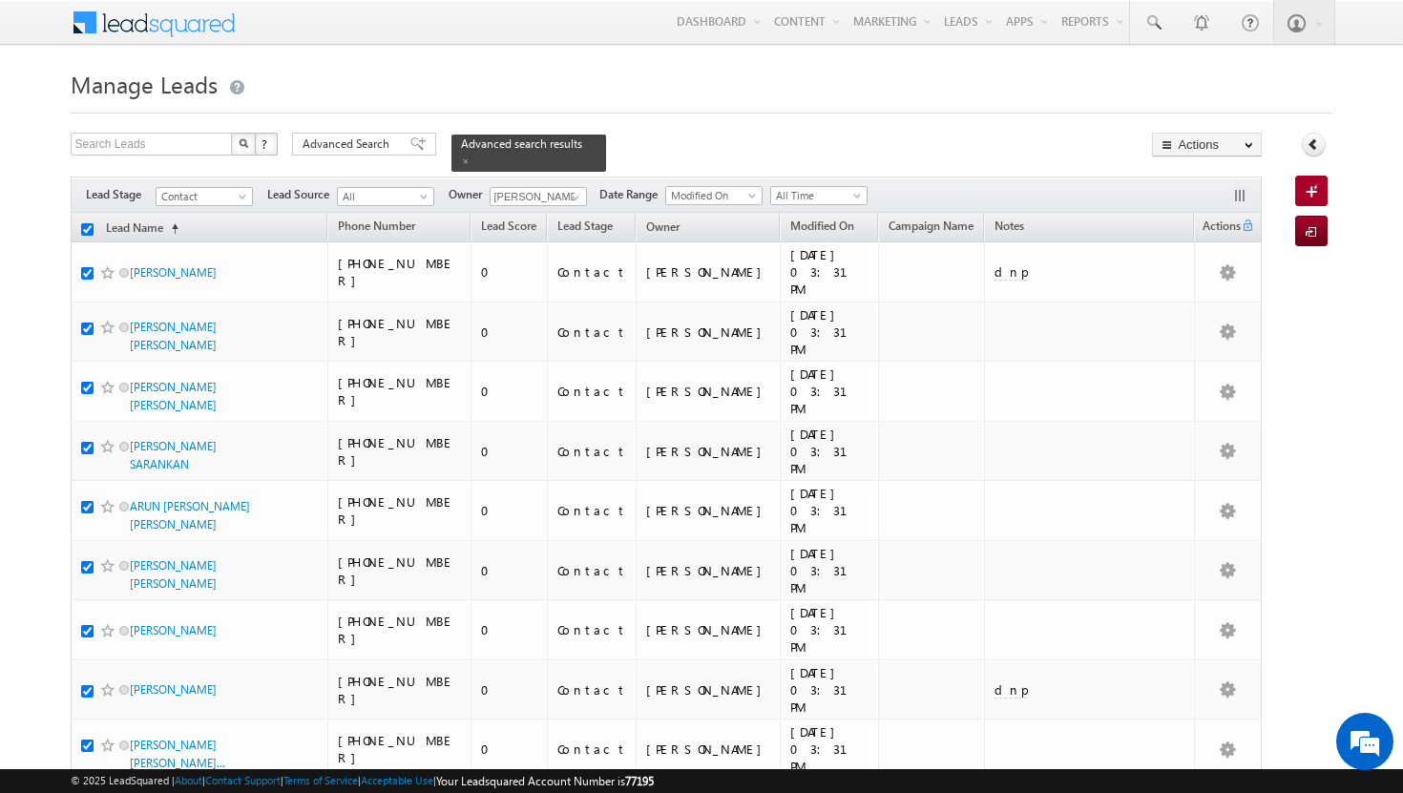
checkbox input "true"
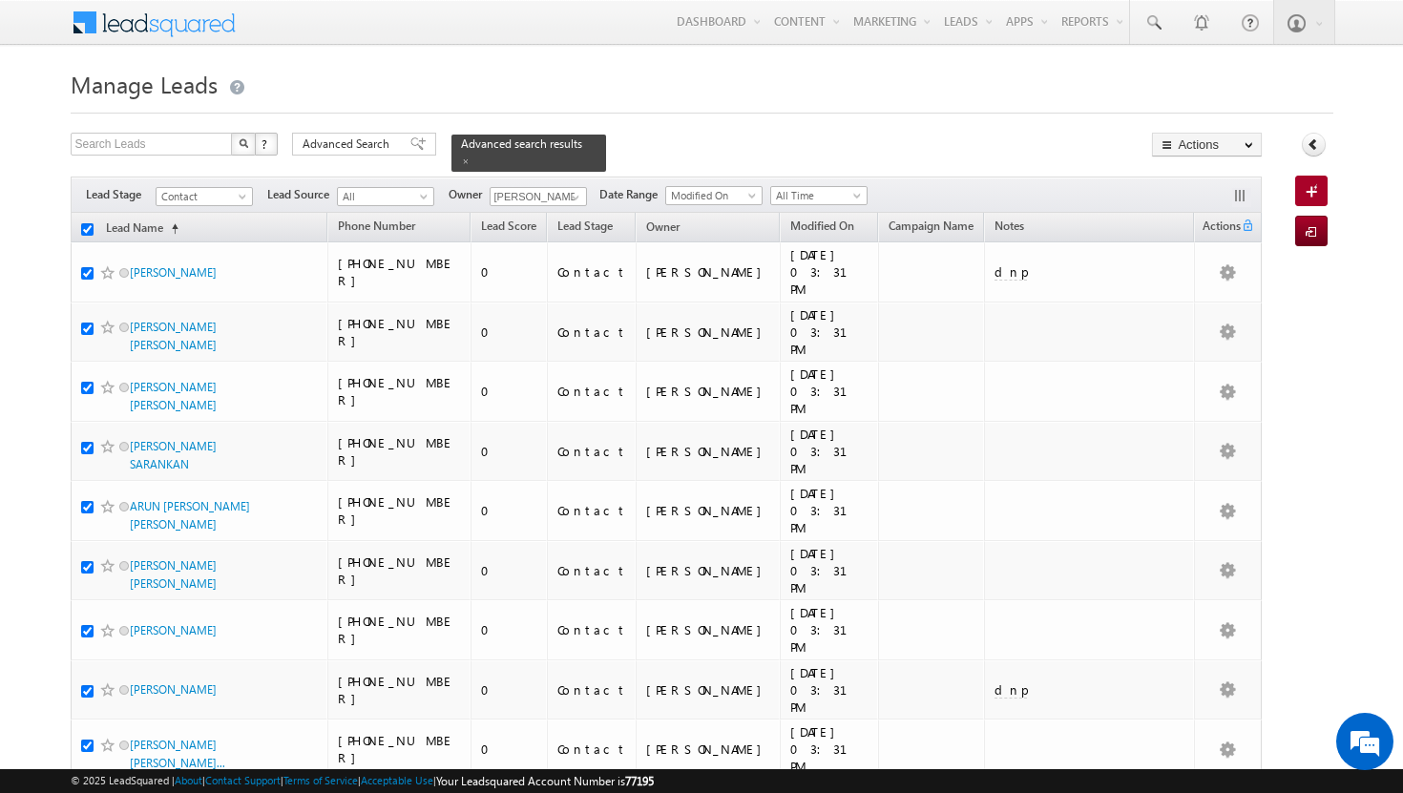
checkbox input "true"
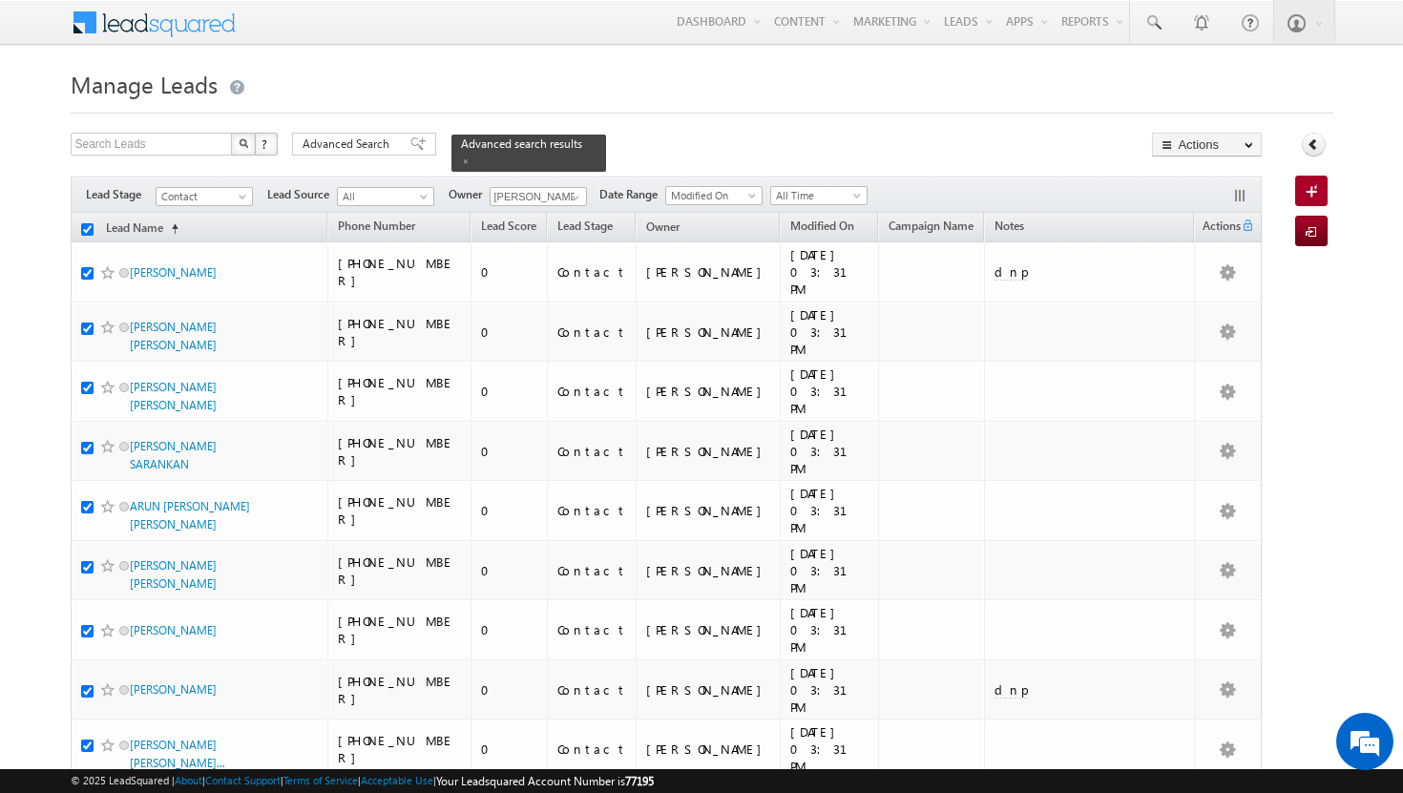
checkbox input "true"
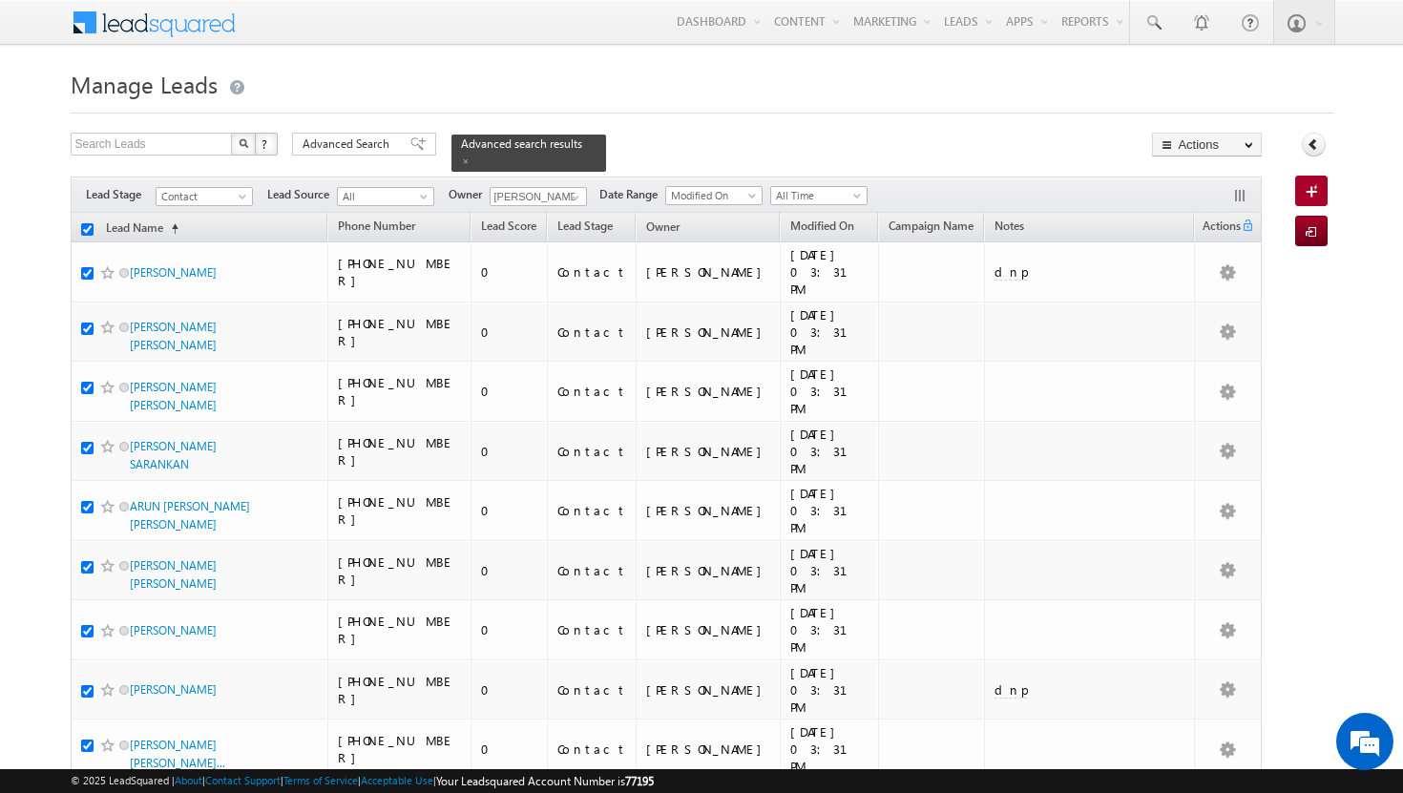
checkbox input "true"
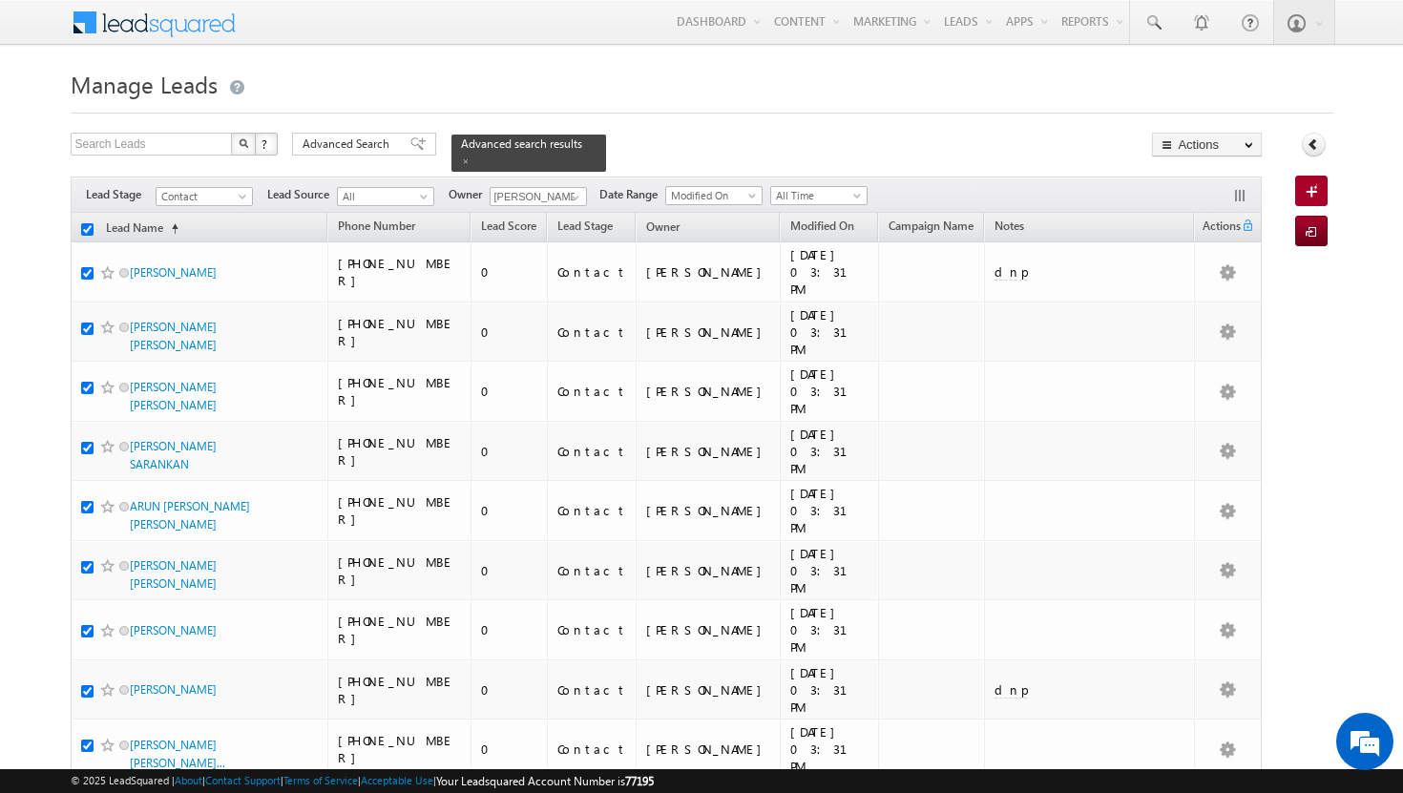
checkbox input "true"
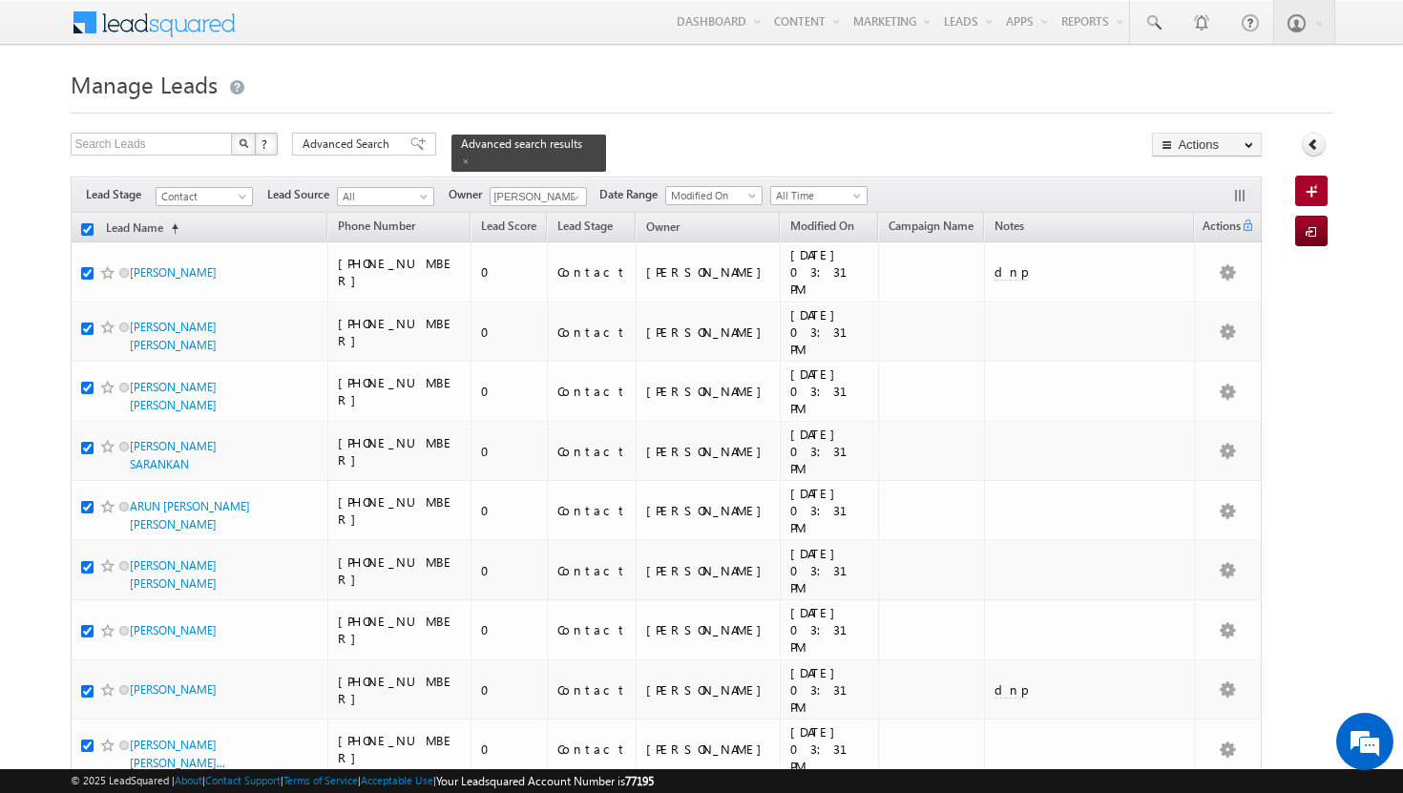
checkbox input "true"
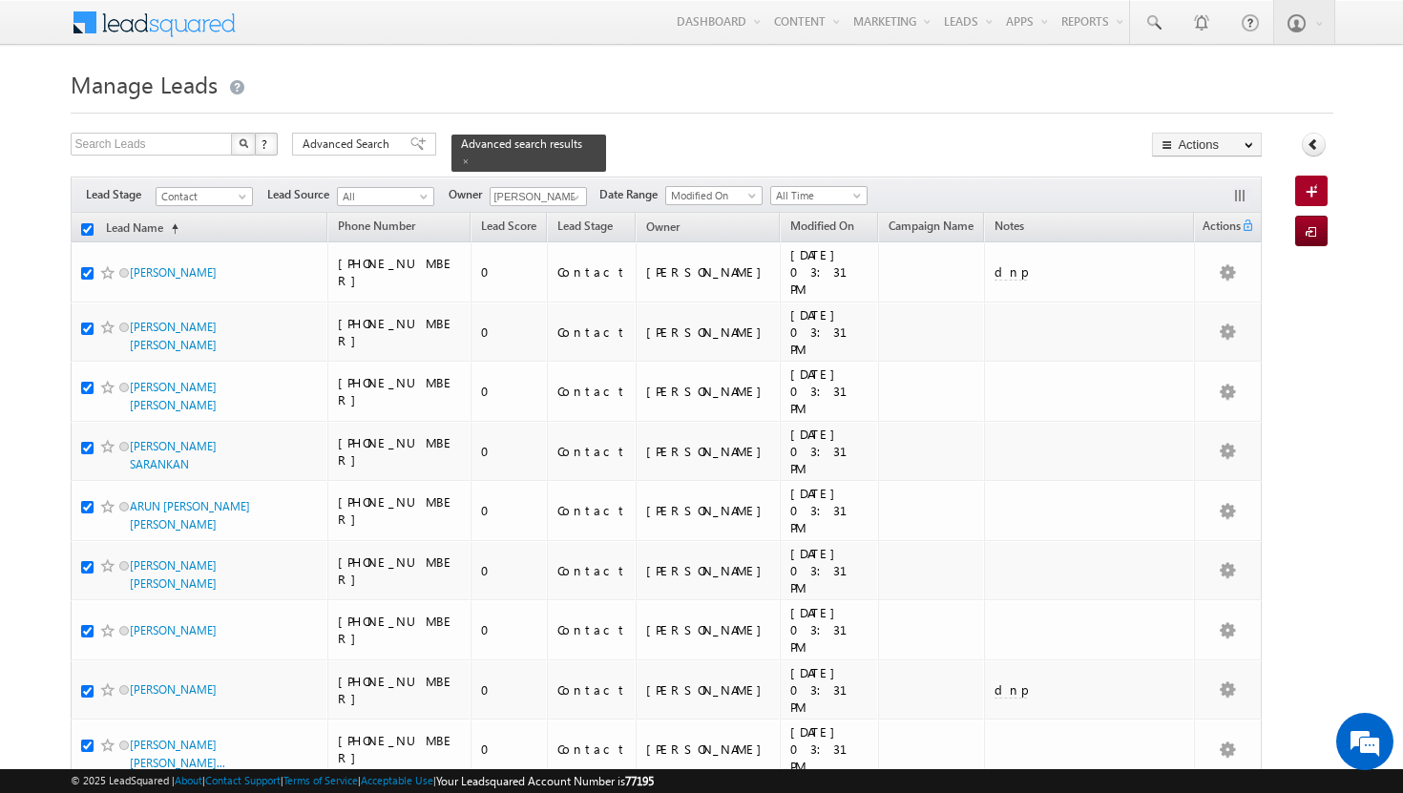
checkbox input "true"
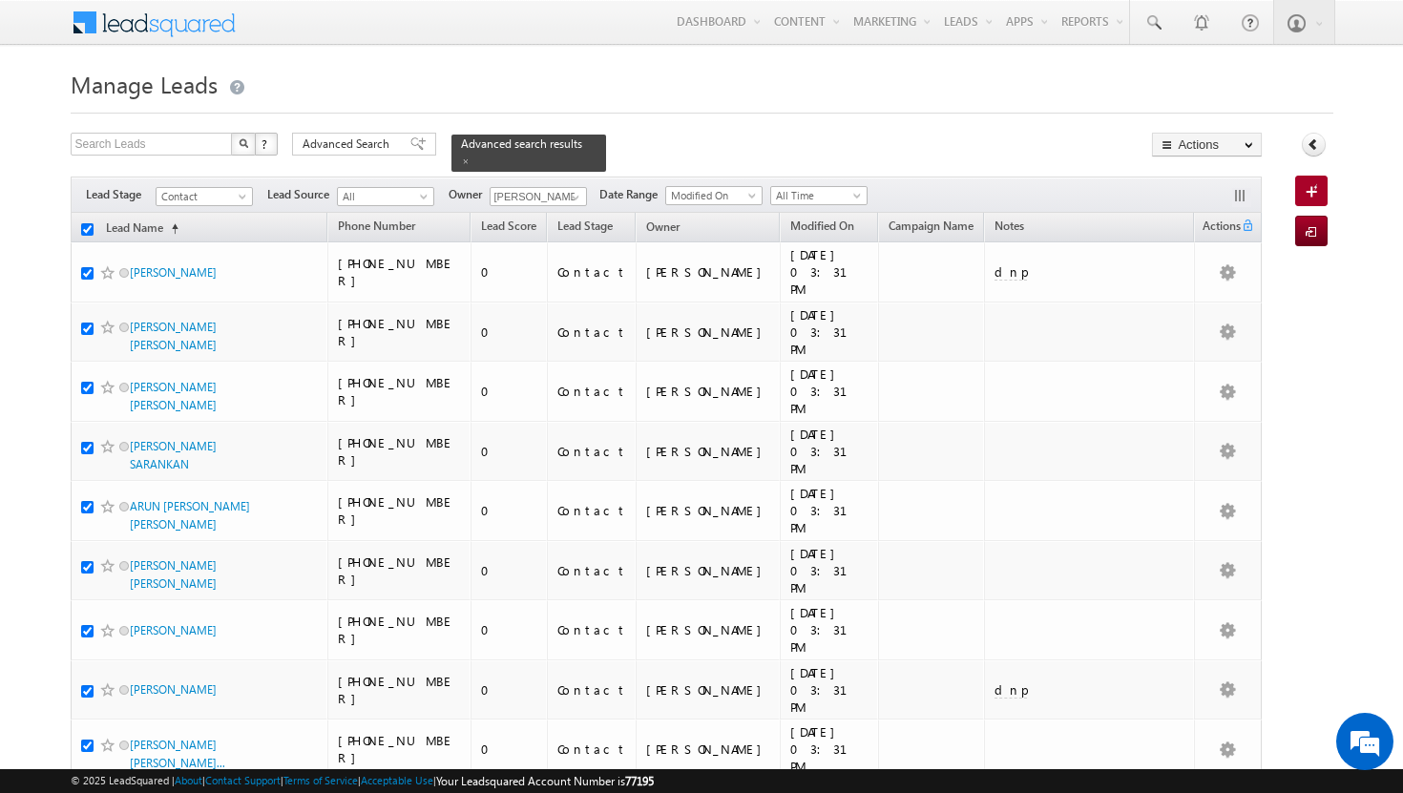
checkbox input "true"
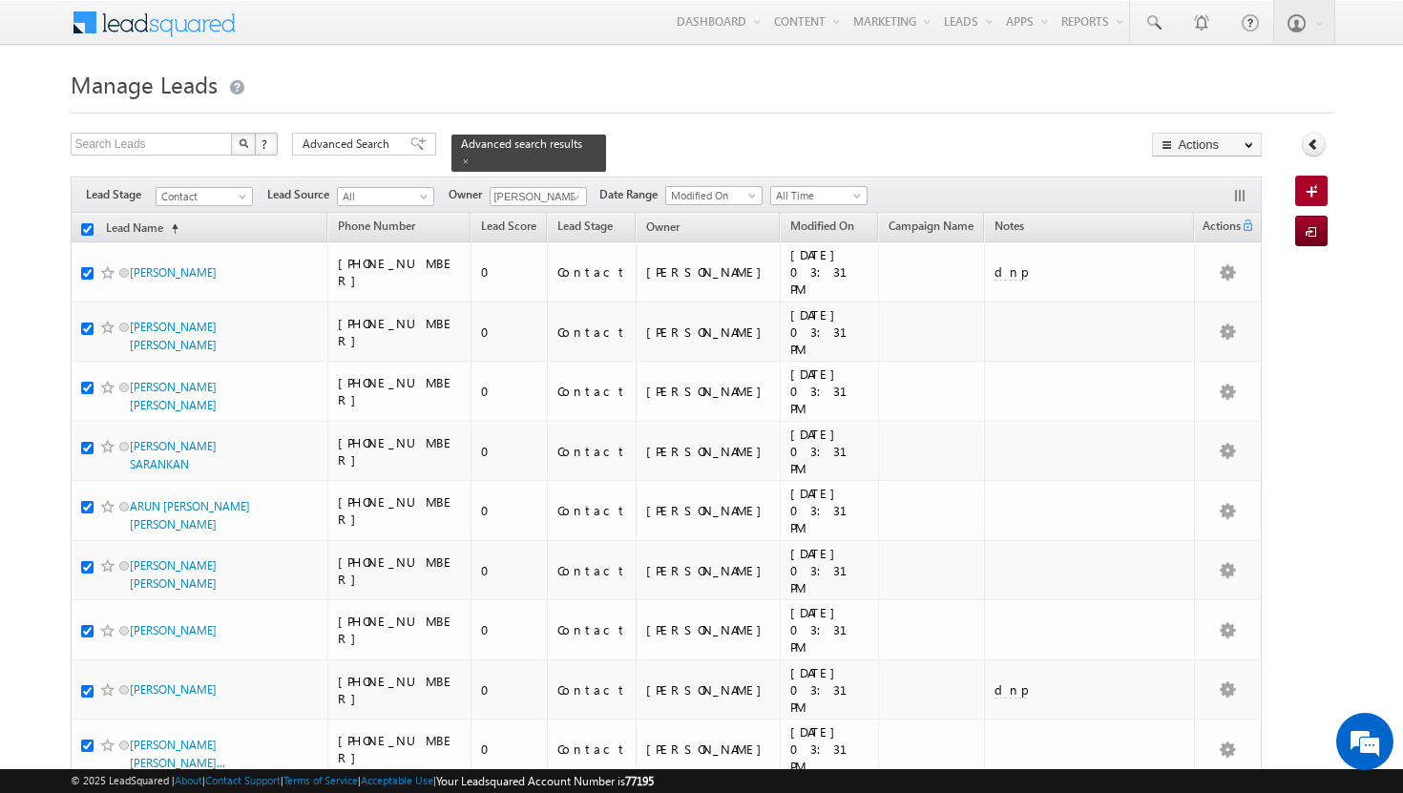
checkbox input "true"
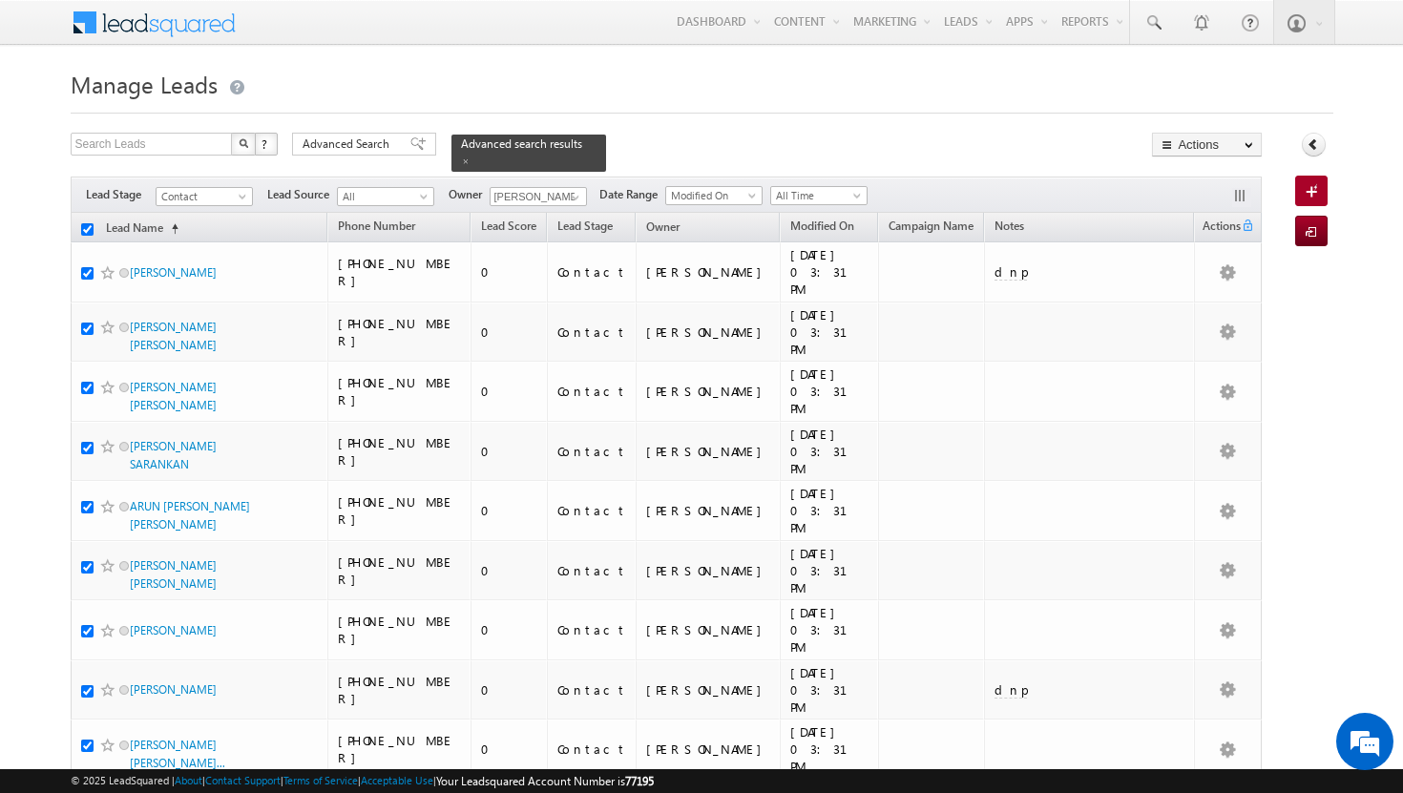
checkbox input "true"
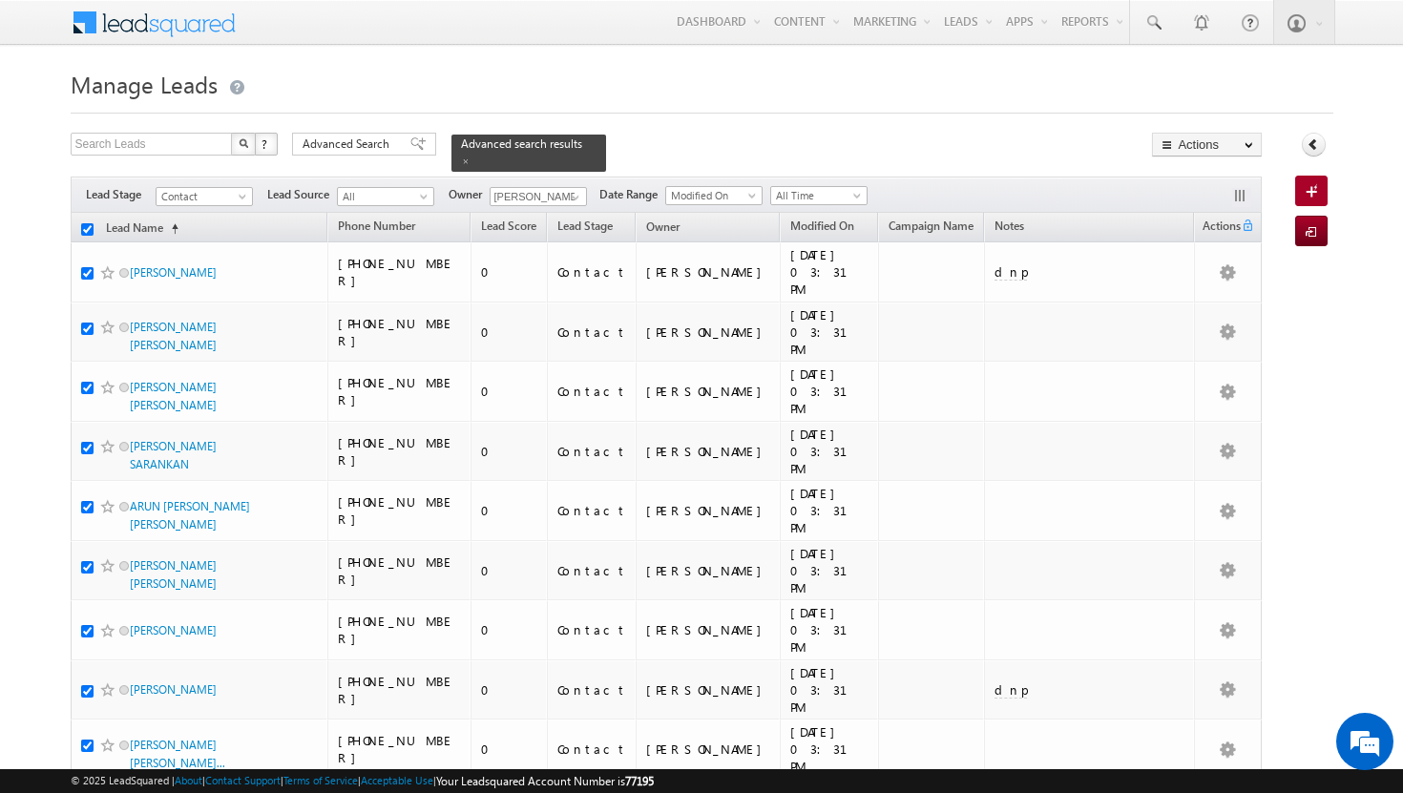
checkbox input "true"
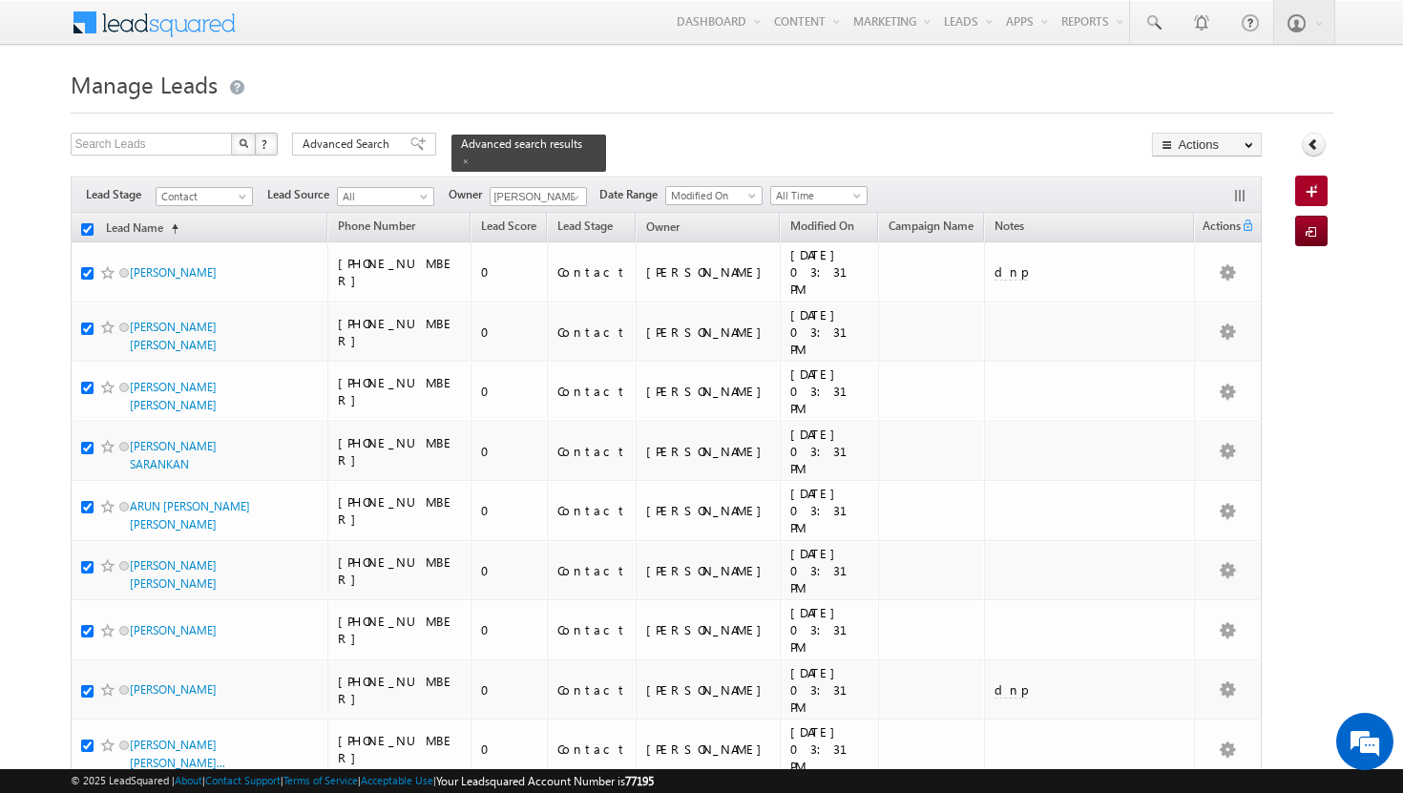
checkbox input "true"
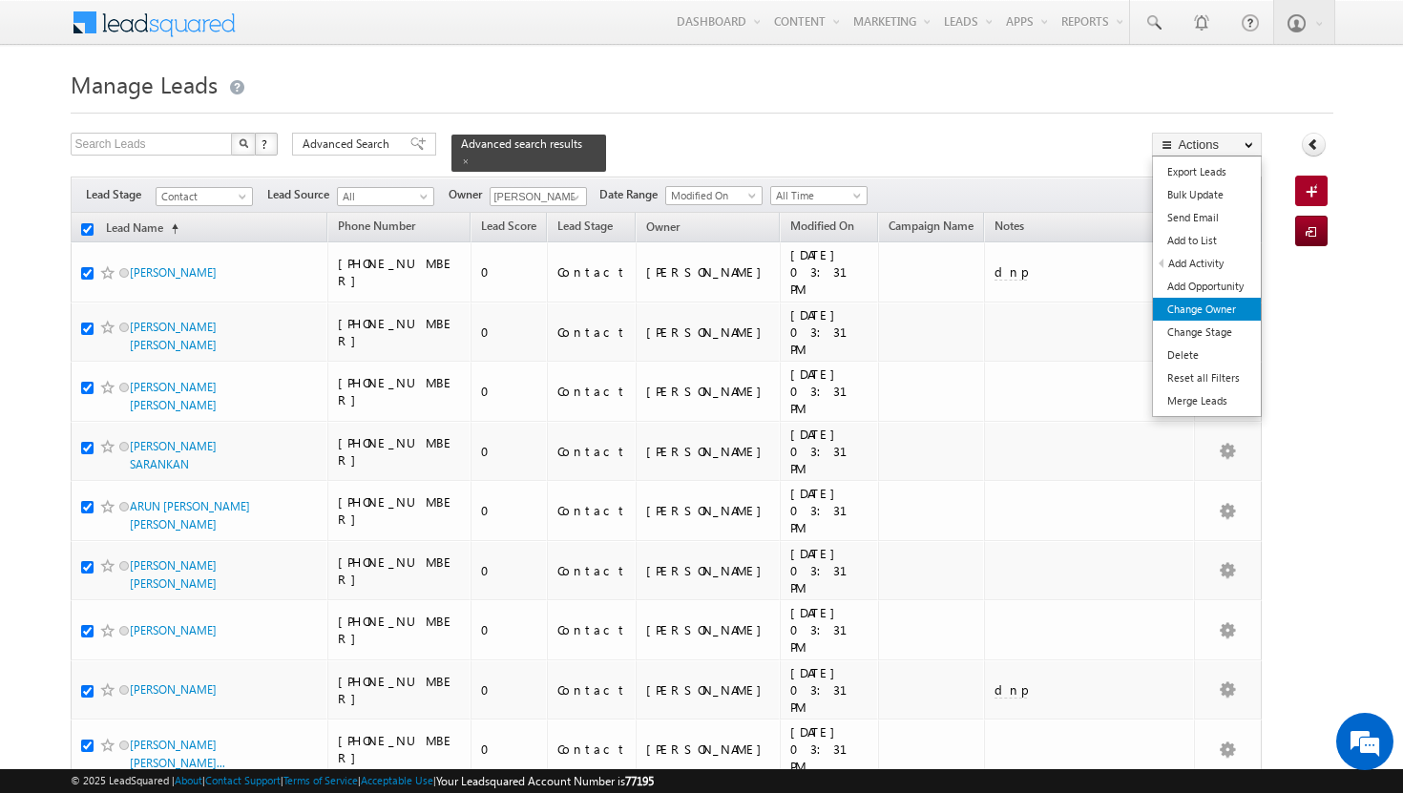
click at [1225, 307] on link "Change Owner" at bounding box center [1207, 309] width 108 height 23
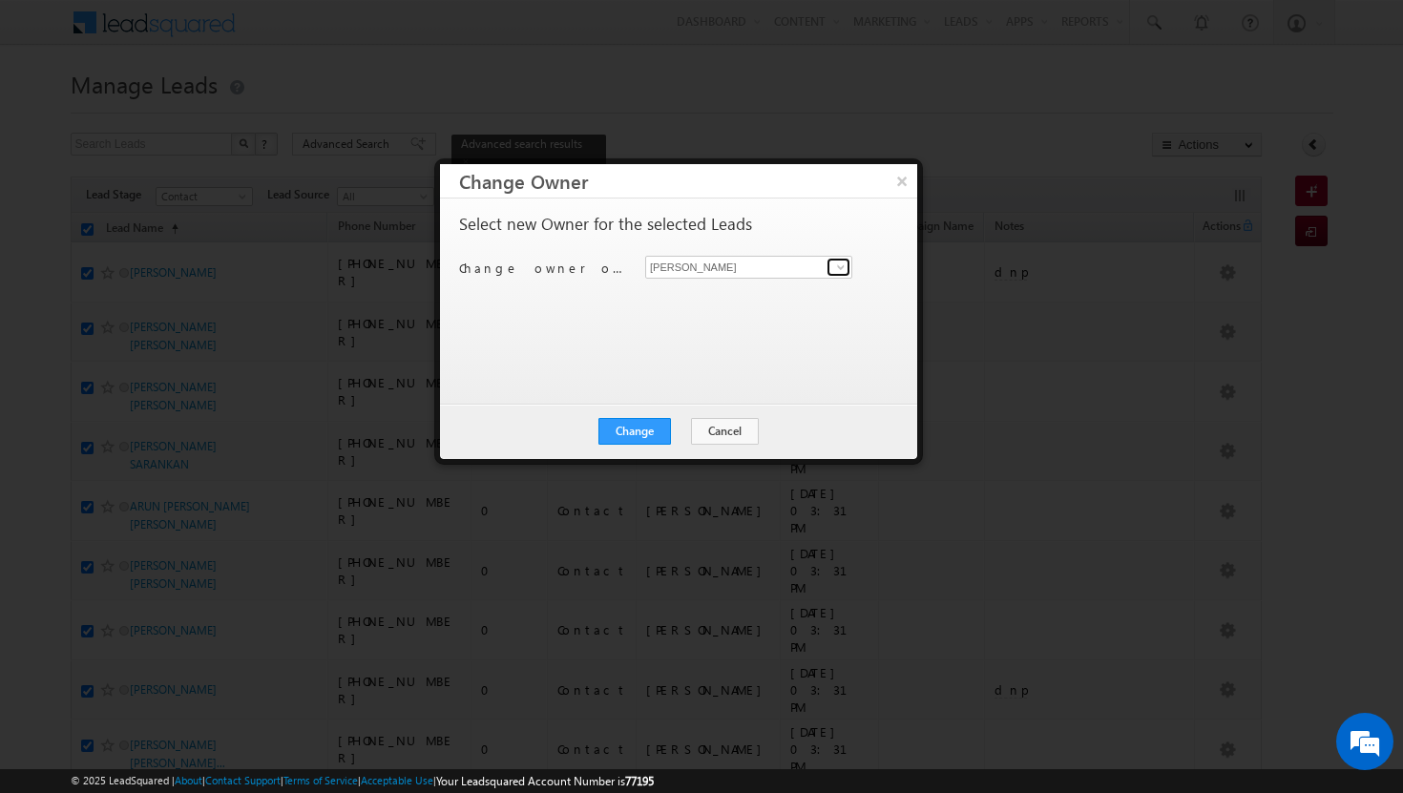
click at [839, 260] on span at bounding box center [840, 267] width 15 height 15
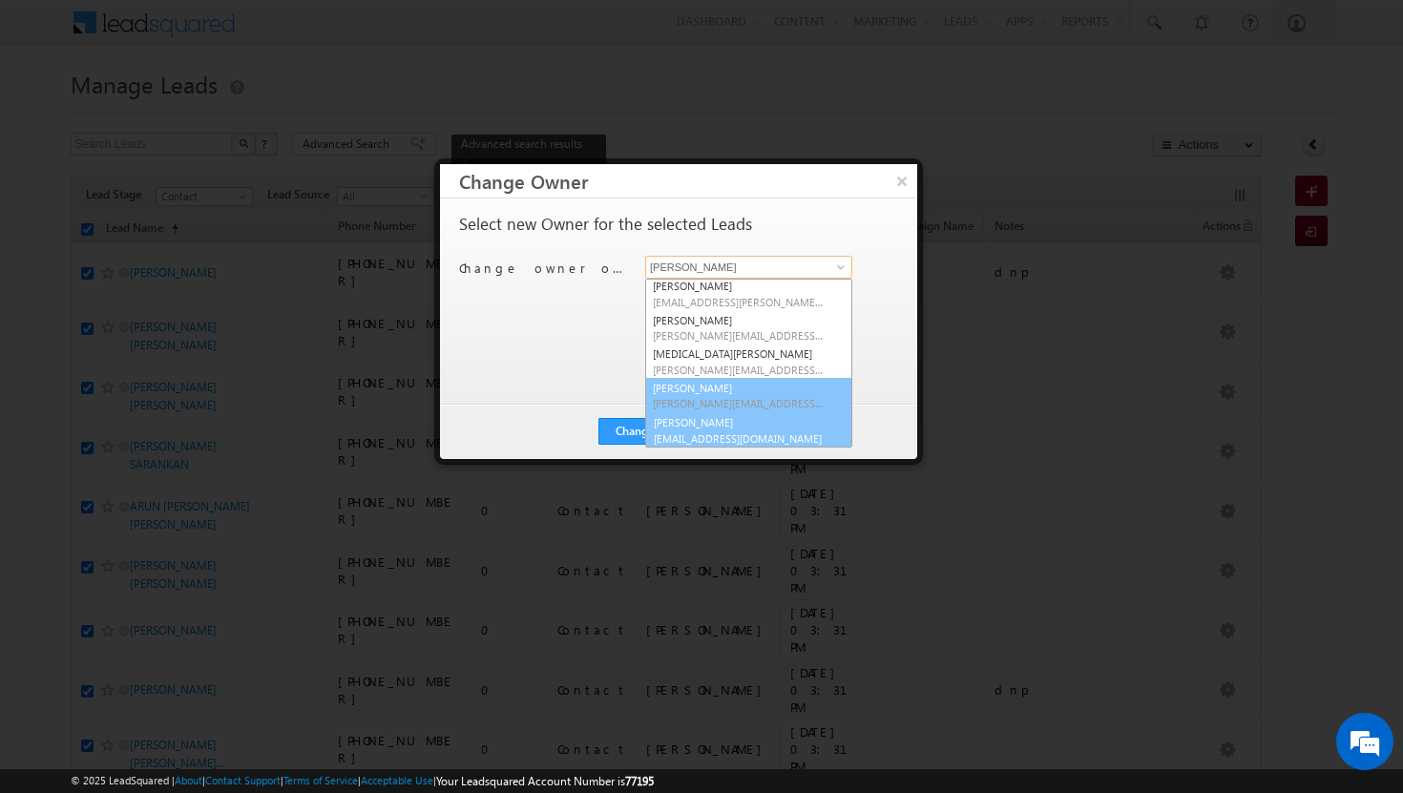
scroll to position [173, 0]
click at [673, 432] on span "[EMAIL_ADDRESS][DOMAIN_NAME]" at bounding box center [739, 436] width 172 height 14
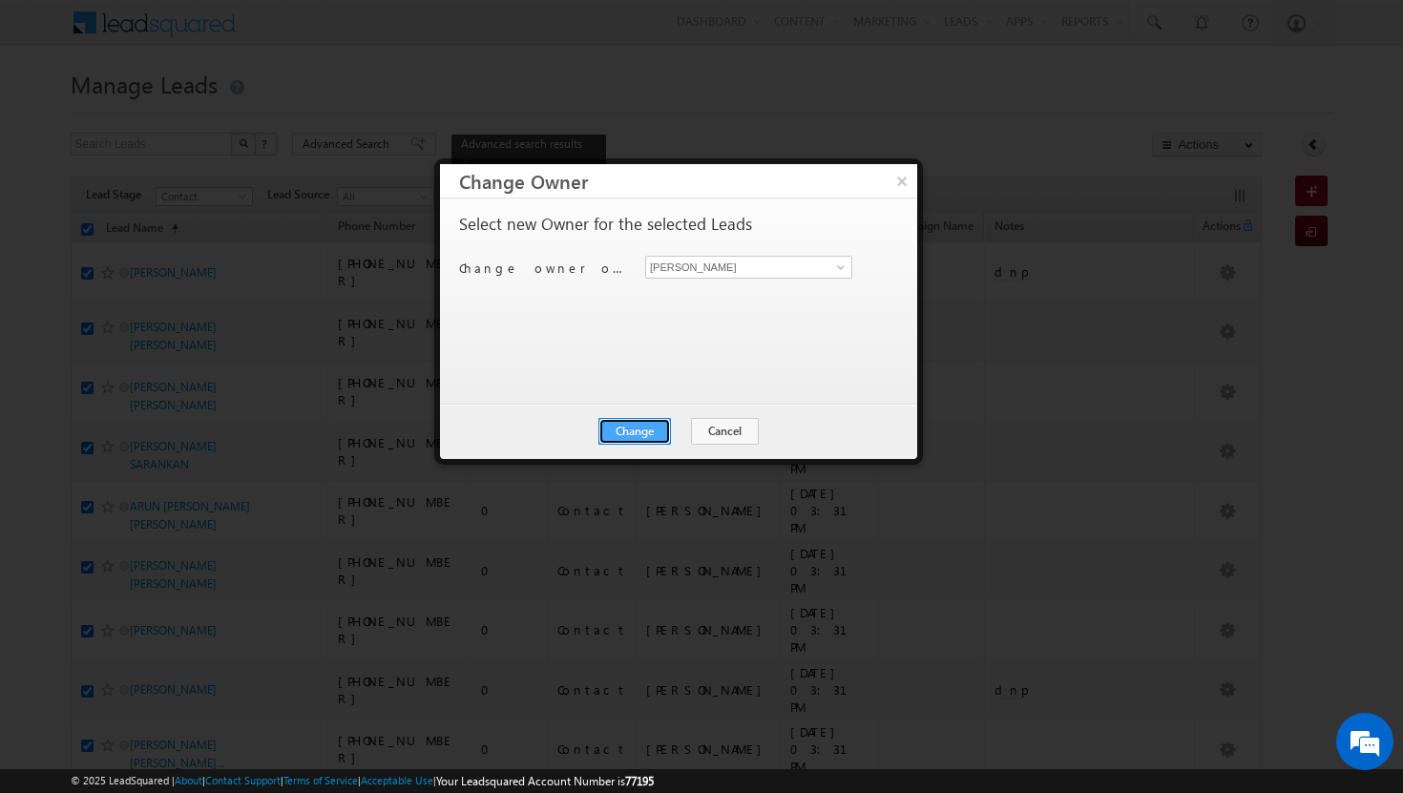
click at [633, 436] on button "Change" at bounding box center [634, 431] width 73 height 27
click at [672, 431] on button "Close" at bounding box center [681, 431] width 61 height 27
